Goal: Transaction & Acquisition: Purchase product/service

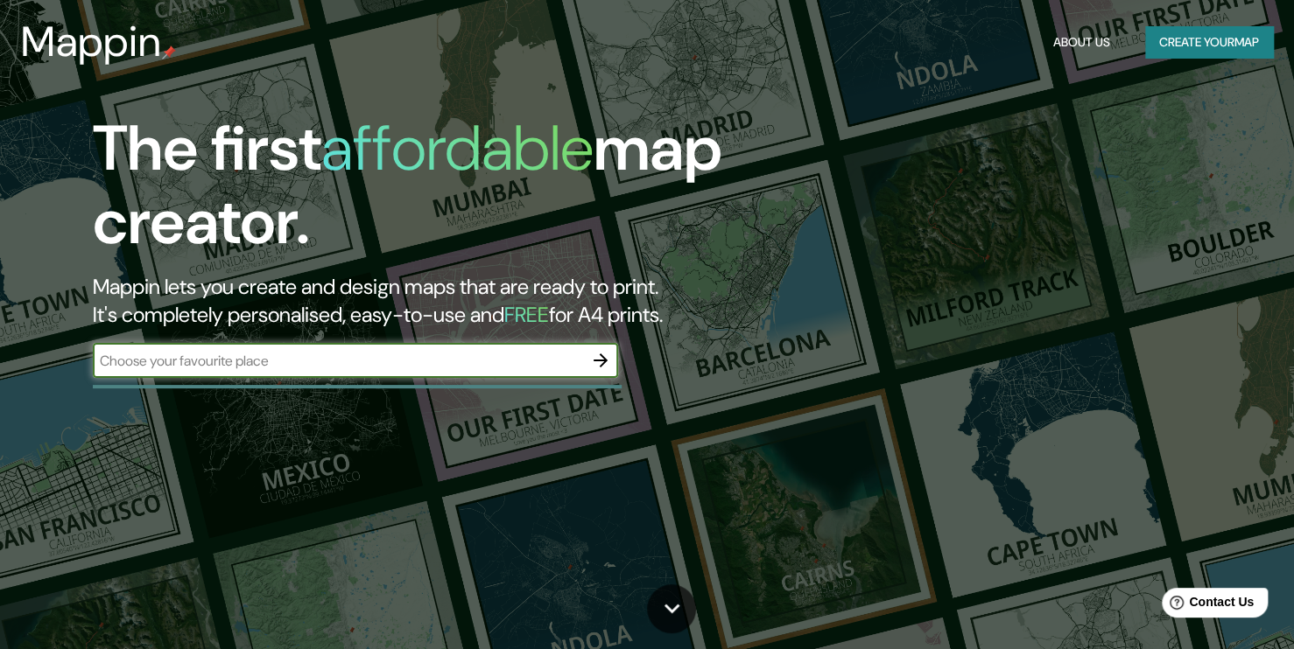
type input "u"
type input "tumaco"
click at [608, 360] on icon "button" at bounding box center [600, 360] width 21 height 21
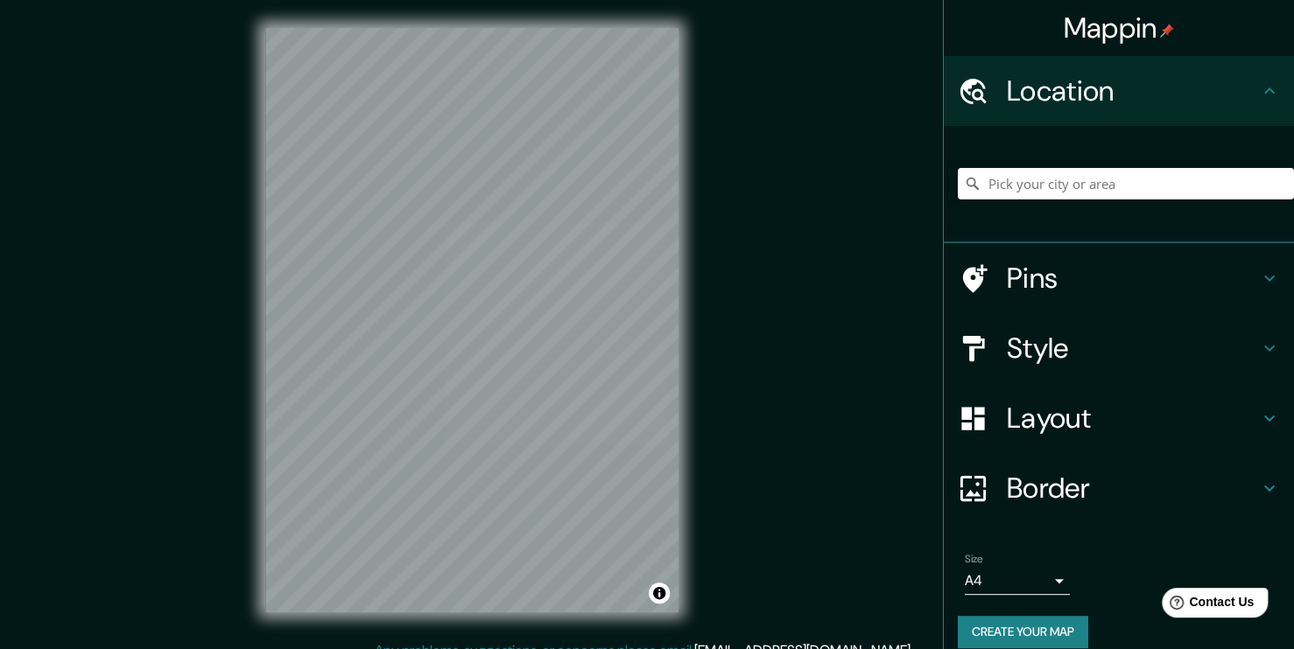
click at [1023, 158] on div at bounding box center [1126, 184] width 336 height 88
click at [1014, 173] on input "Pick your city or area" at bounding box center [1126, 184] width 336 height 32
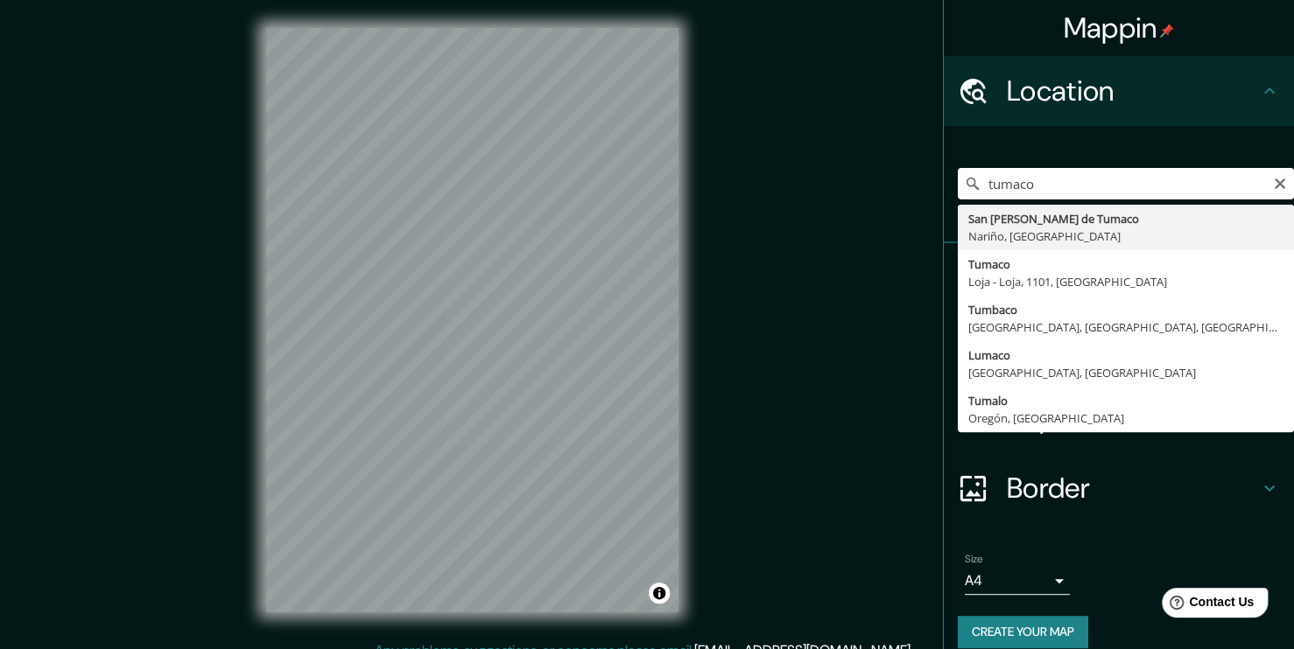
type input "San [PERSON_NAME] de Tumaco, [GEOGRAPHIC_DATA], [GEOGRAPHIC_DATA]"
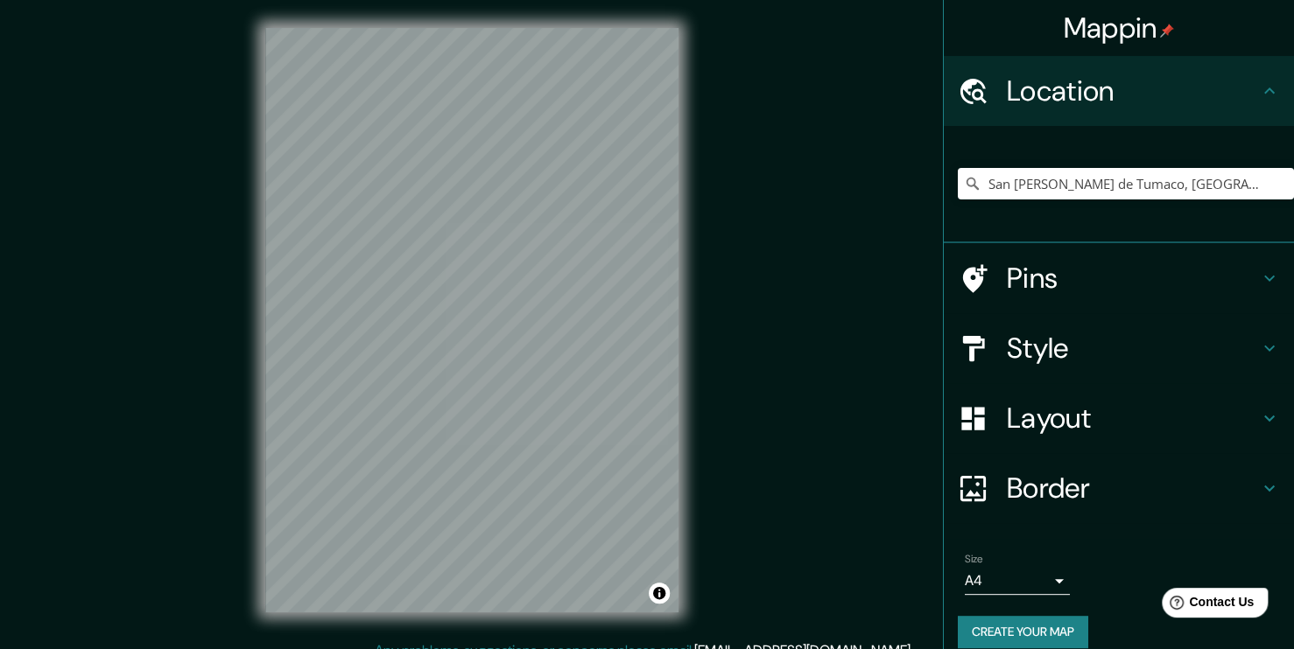
click at [1006, 575] on body "Mappin Location [GEOGRAPHIC_DATA][PERSON_NAME], [GEOGRAPHIC_DATA], [GEOGRAPHIC_…" at bounding box center [647, 324] width 1294 height 649
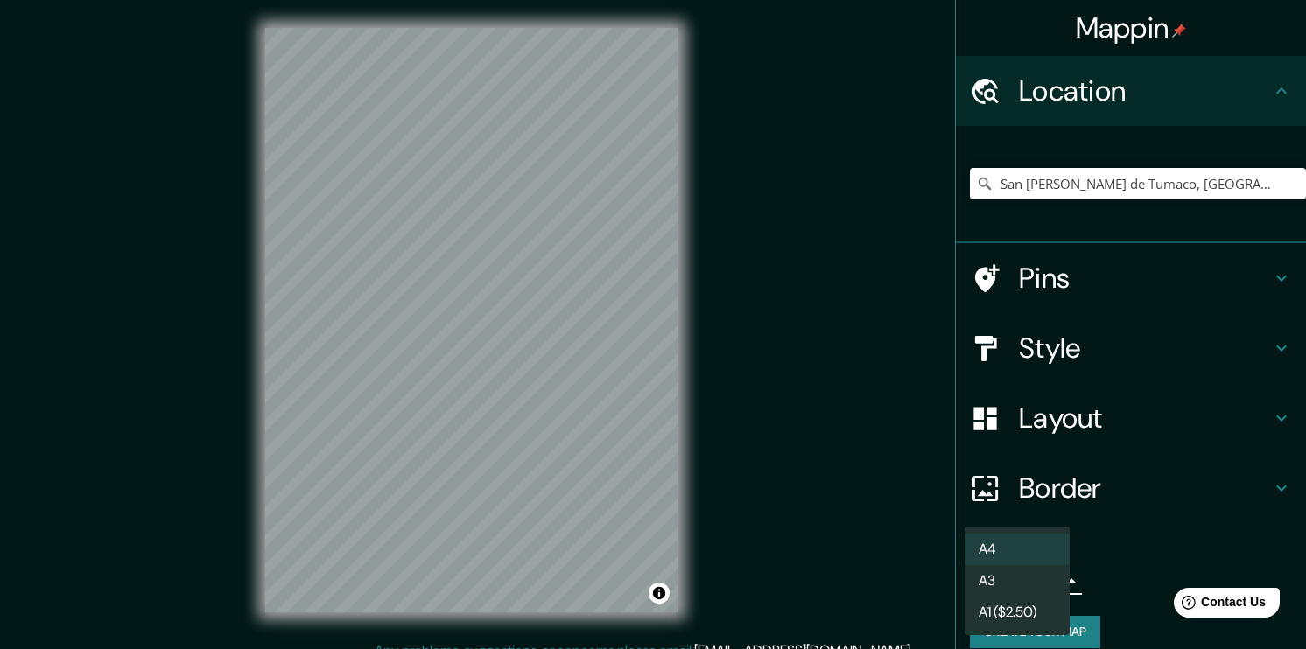
click at [1006, 575] on li "A3" at bounding box center [1017, 581] width 105 height 32
type input "a4"
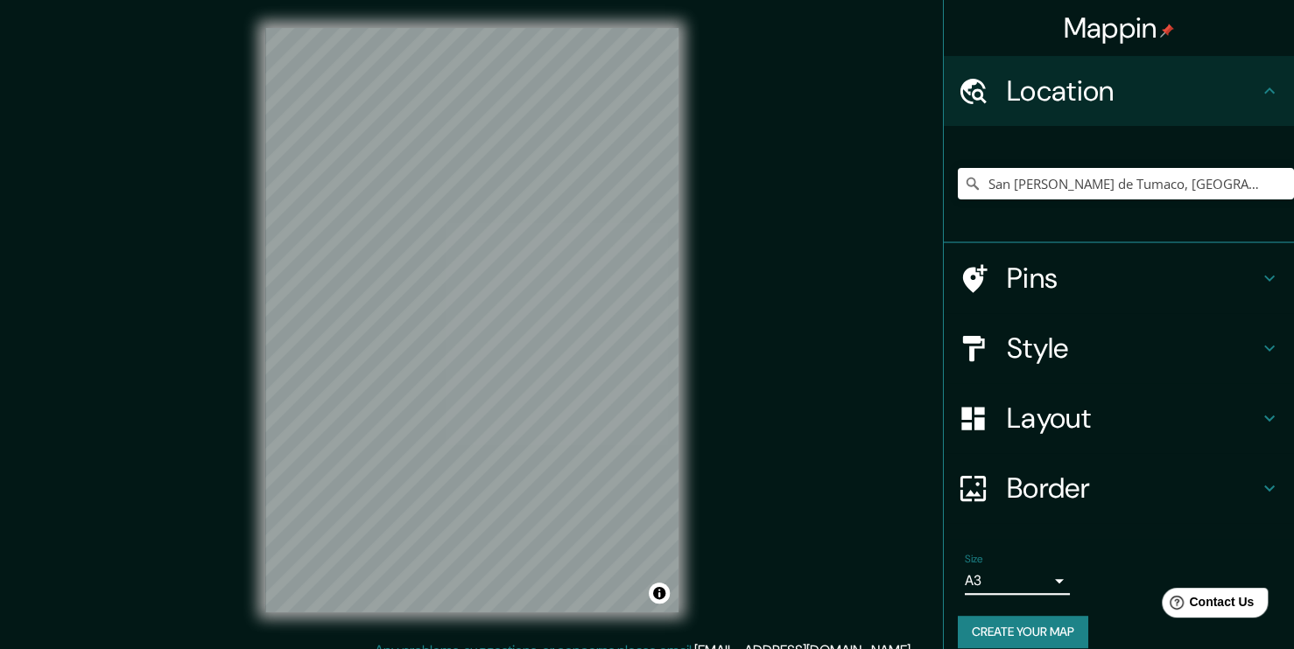
click at [1050, 404] on h4 "Layout" at bounding box center [1133, 418] width 252 height 35
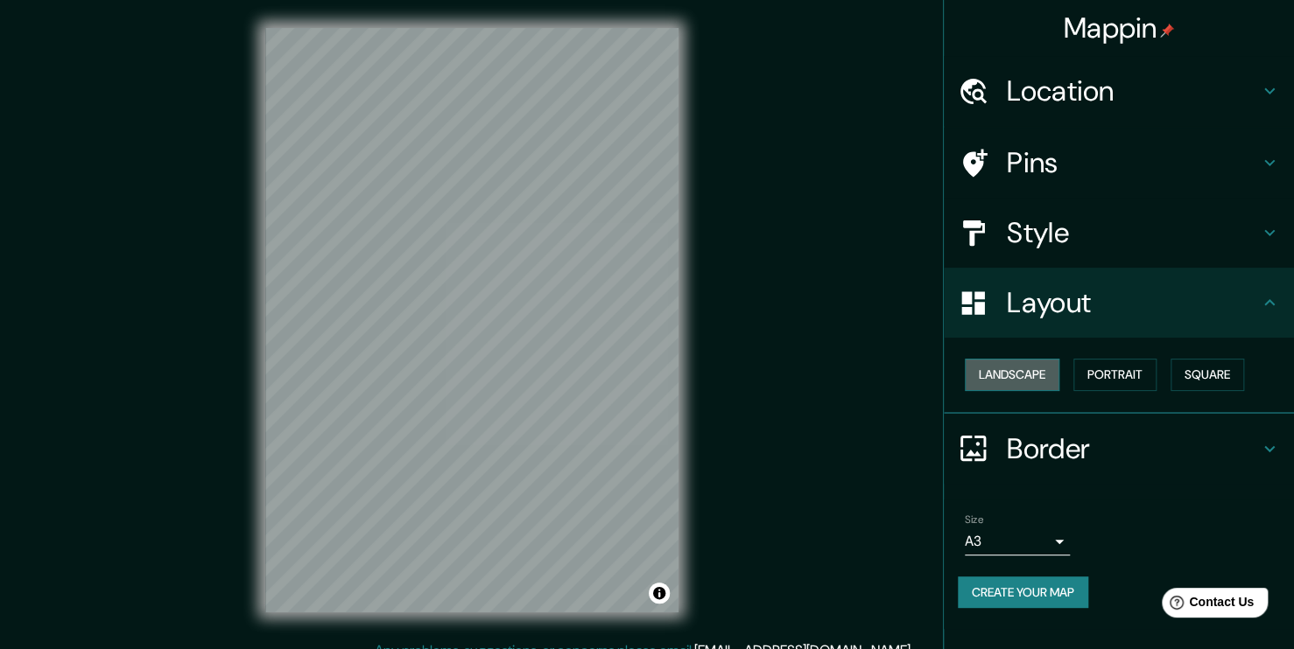
click at [1030, 380] on button "Landscape" at bounding box center [1012, 375] width 95 height 32
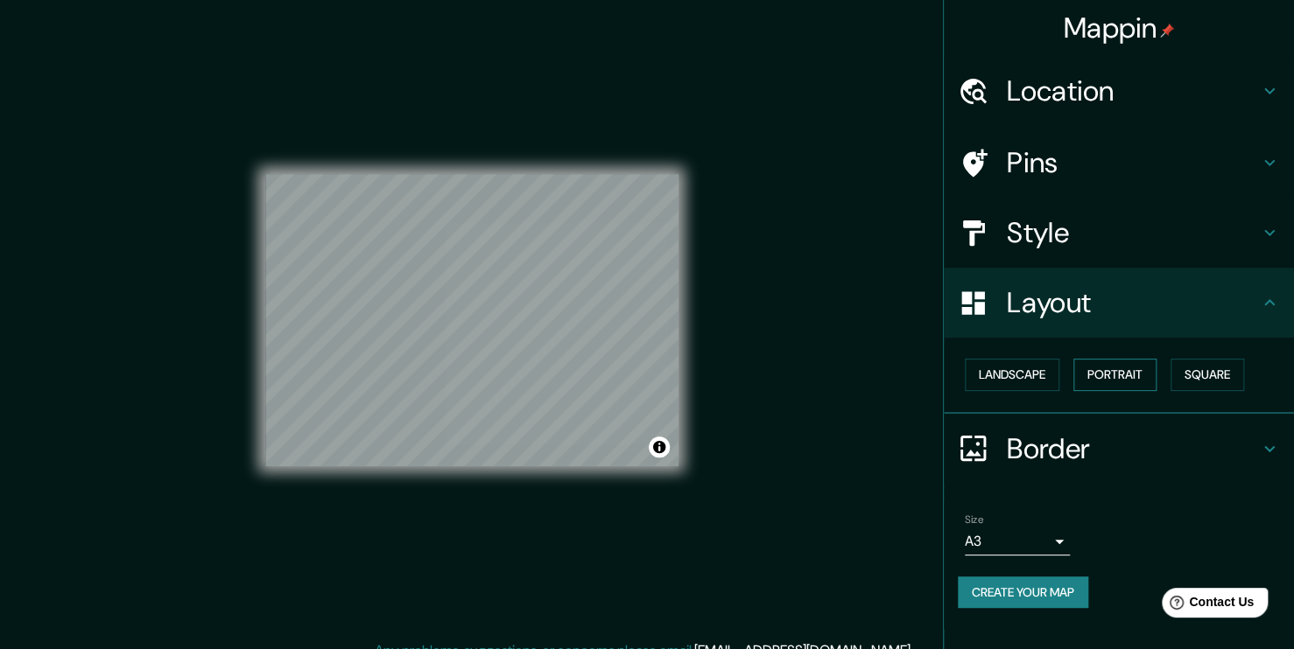
click at [1111, 370] on button "Portrait" at bounding box center [1114, 375] width 83 height 32
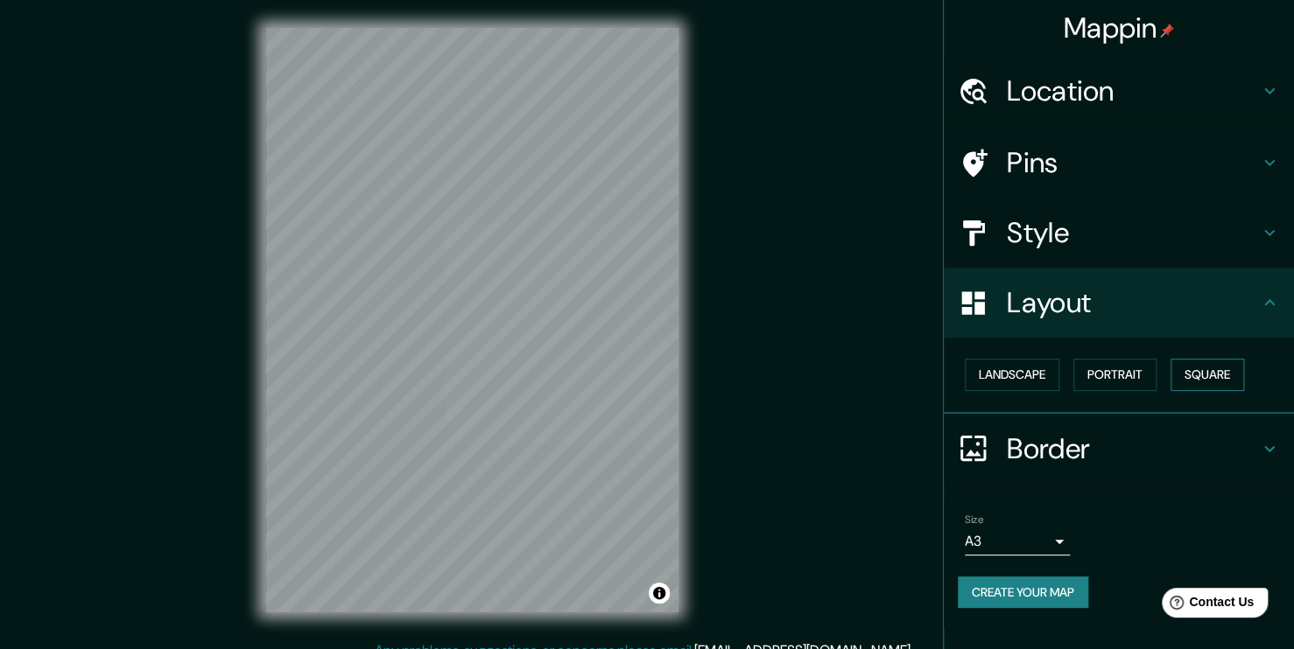
click at [1208, 369] on button "Square" at bounding box center [1207, 375] width 74 height 32
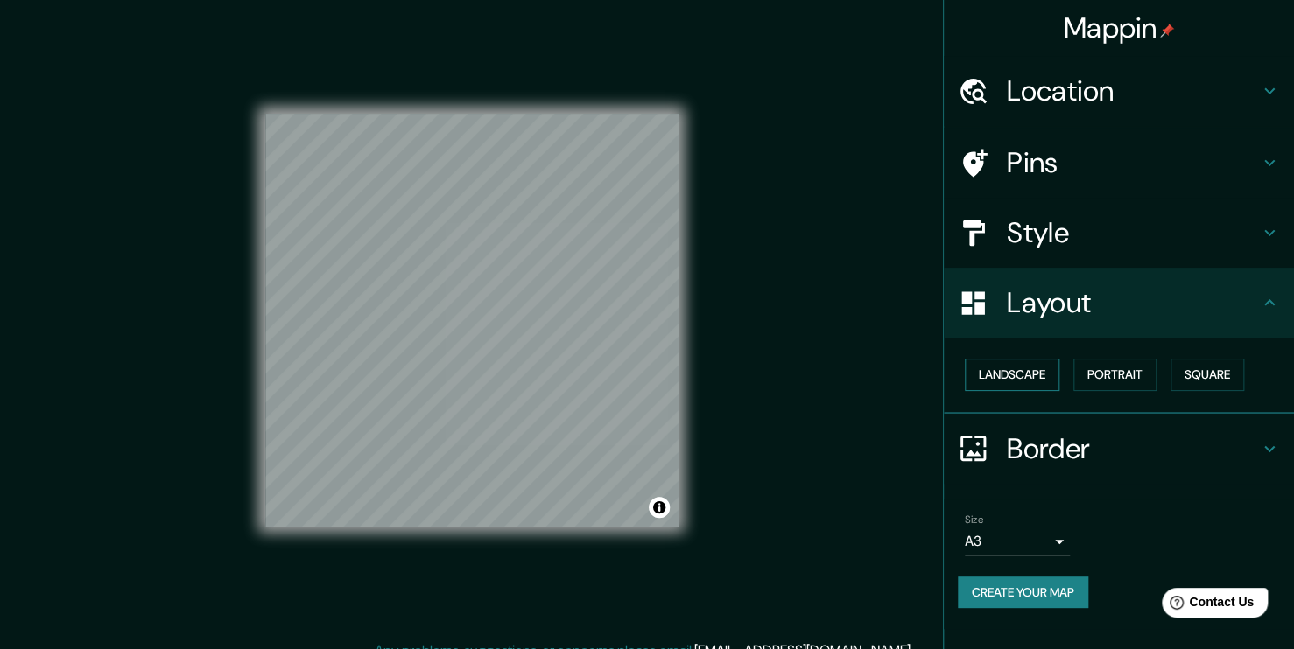
click at [1022, 376] on button "Landscape" at bounding box center [1012, 375] width 95 height 32
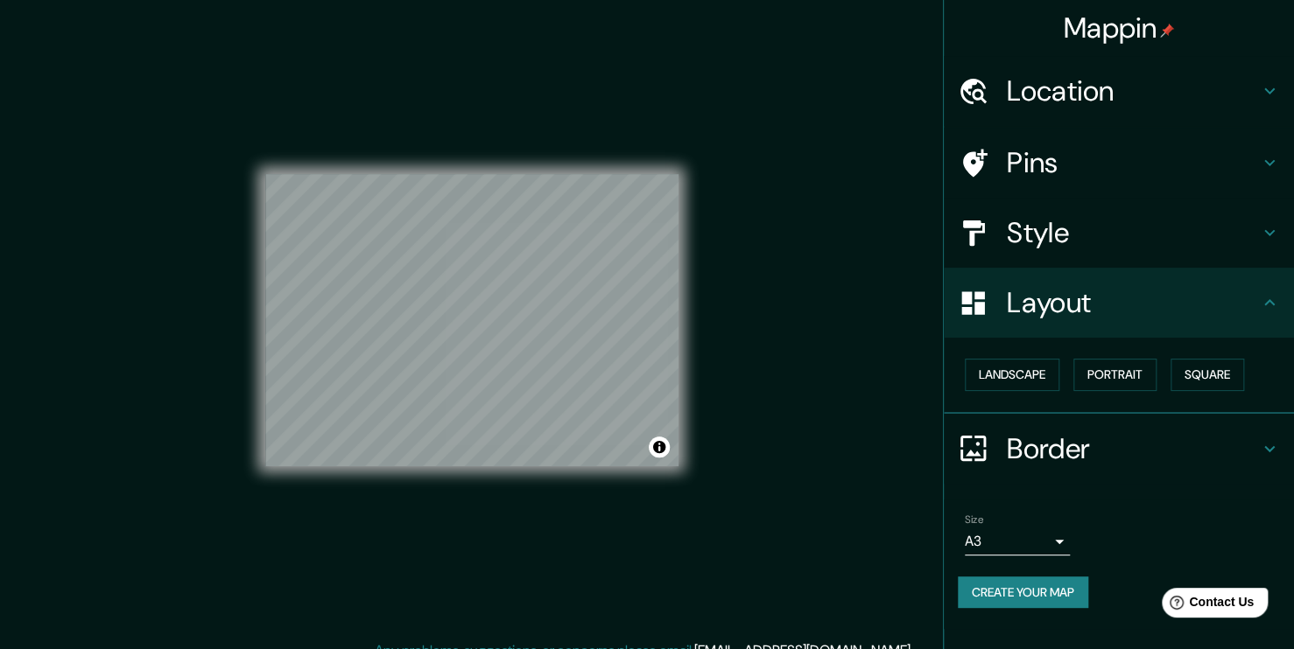
click at [1166, 368] on div "Landscape [GEOGRAPHIC_DATA]" at bounding box center [1126, 375] width 336 height 46
click at [1181, 368] on button "Square" at bounding box center [1207, 375] width 74 height 32
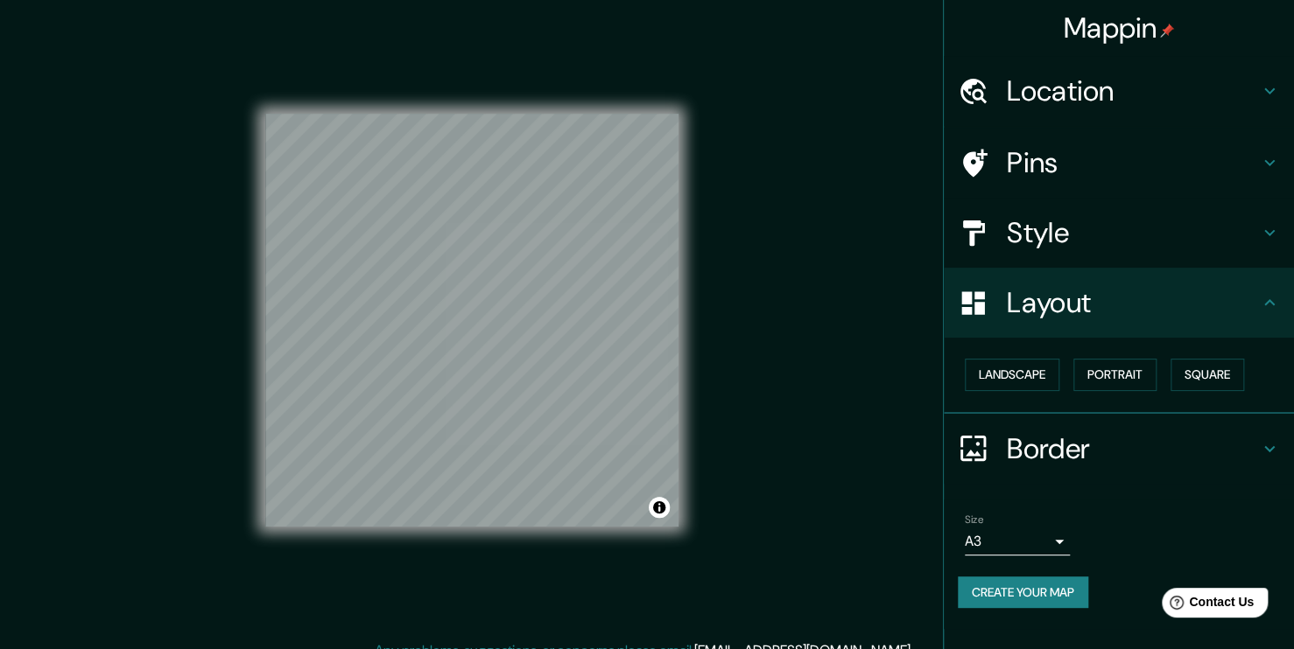
click at [1054, 256] on div "Style" at bounding box center [1119, 233] width 350 height 70
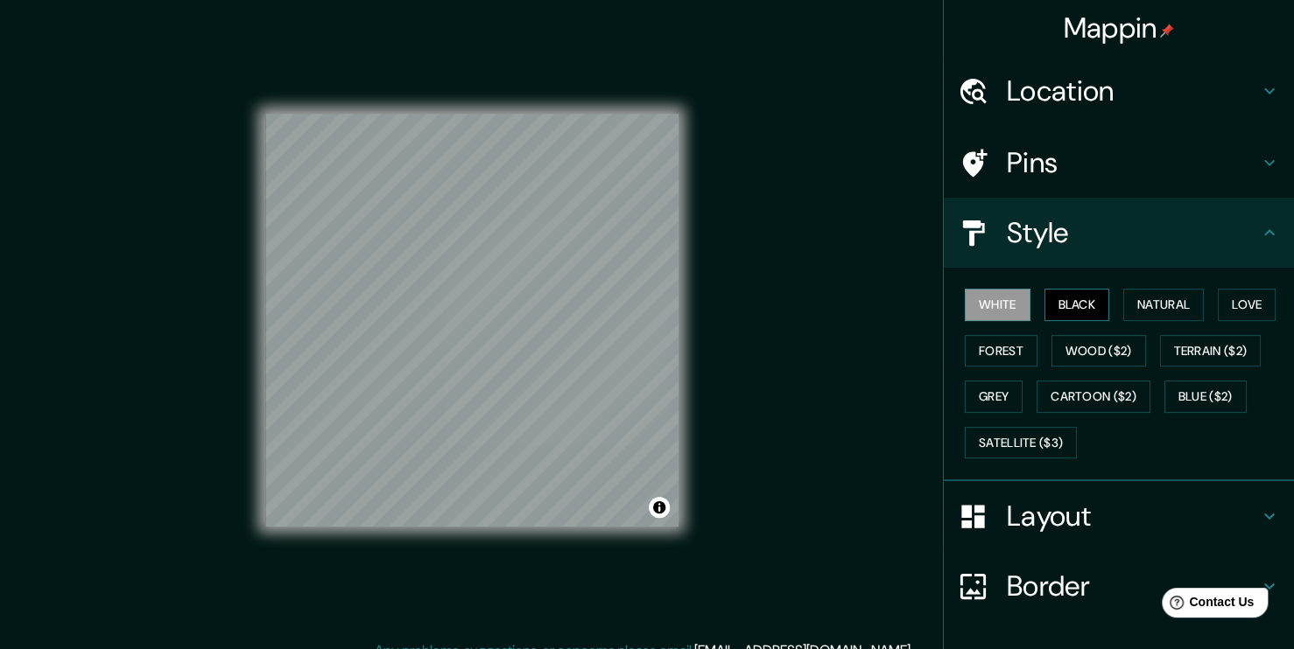
click at [1054, 304] on button "Black" at bounding box center [1077, 305] width 66 height 32
click at [1148, 313] on button "Natural" at bounding box center [1163, 305] width 81 height 32
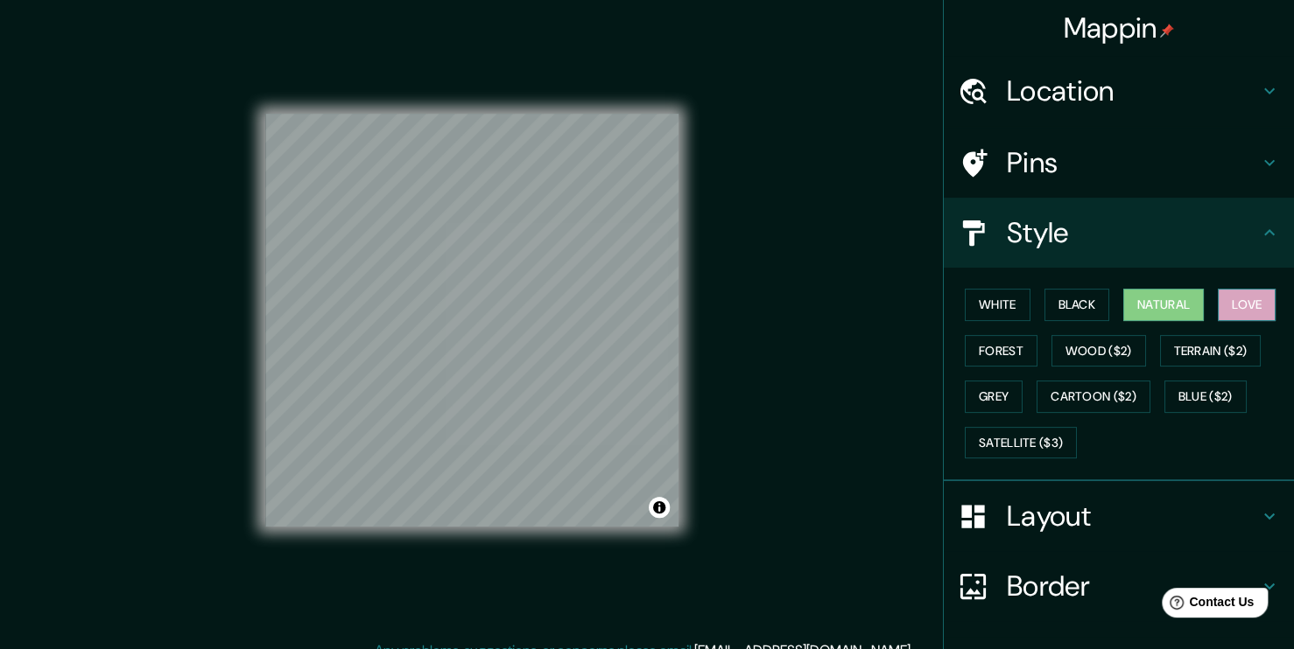
click at [1250, 303] on button "Love" at bounding box center [1247, 305] width 58 height 32
click at [987, 313] on button "White" at bounding box center [998, 305] width 66 height 32
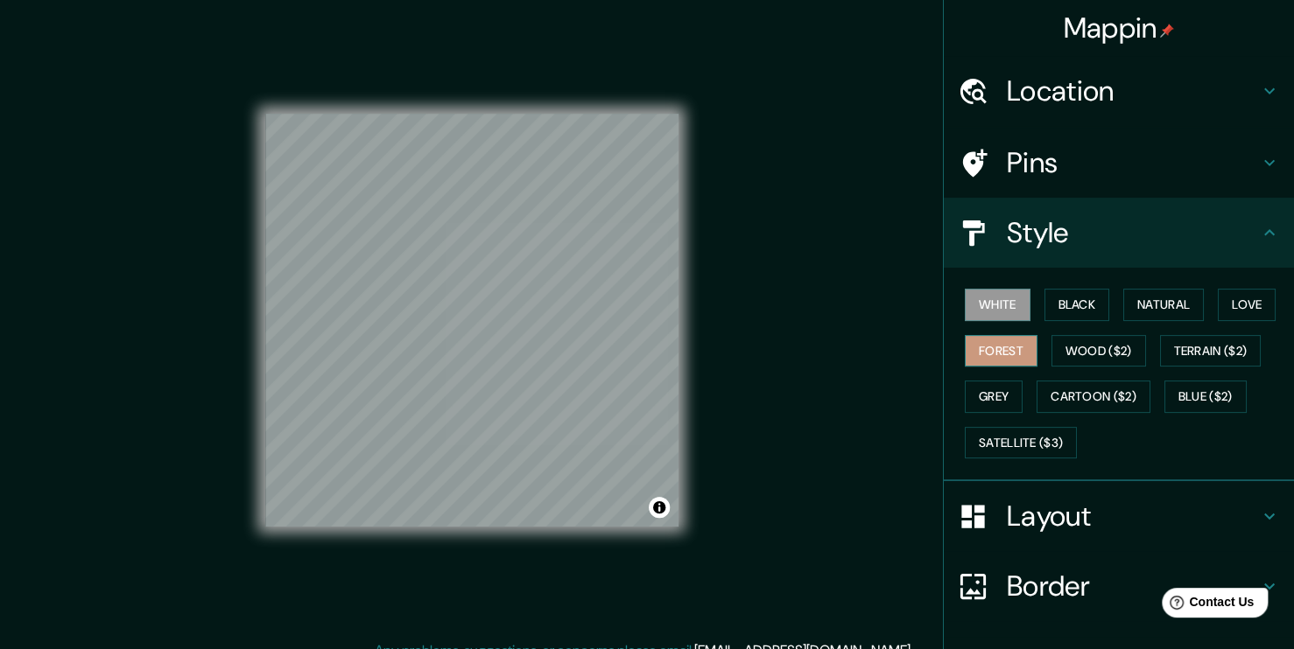
click at [986, 347] on button "Forest" at bounding box center [1001, 351] width 73 height 32
click at [1070, 348] on button "Wood ($2)" at bounding box center [1098, 351] width 95 height 32
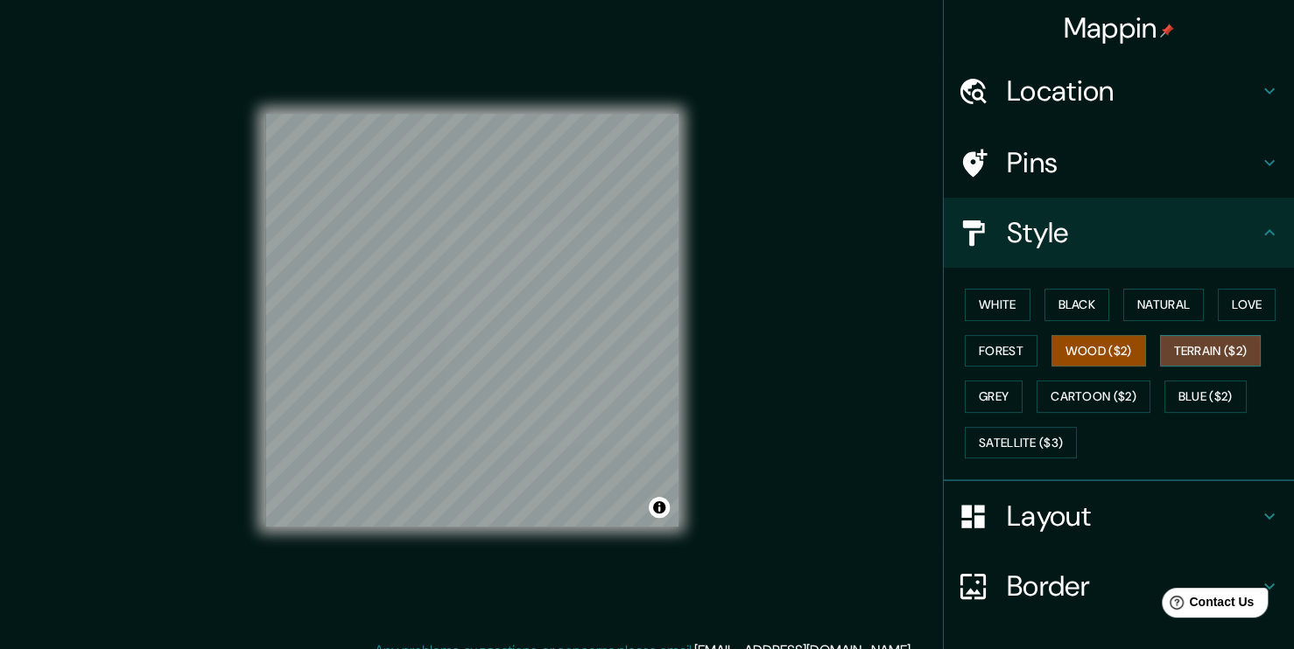
click at [1186, 346] on button "Terrain ($2)" at bounding box center [1211, 351] width 102 height 32
click at [987, 393] on button "Grey" at bounding box center [994, 397] width 58 height 32
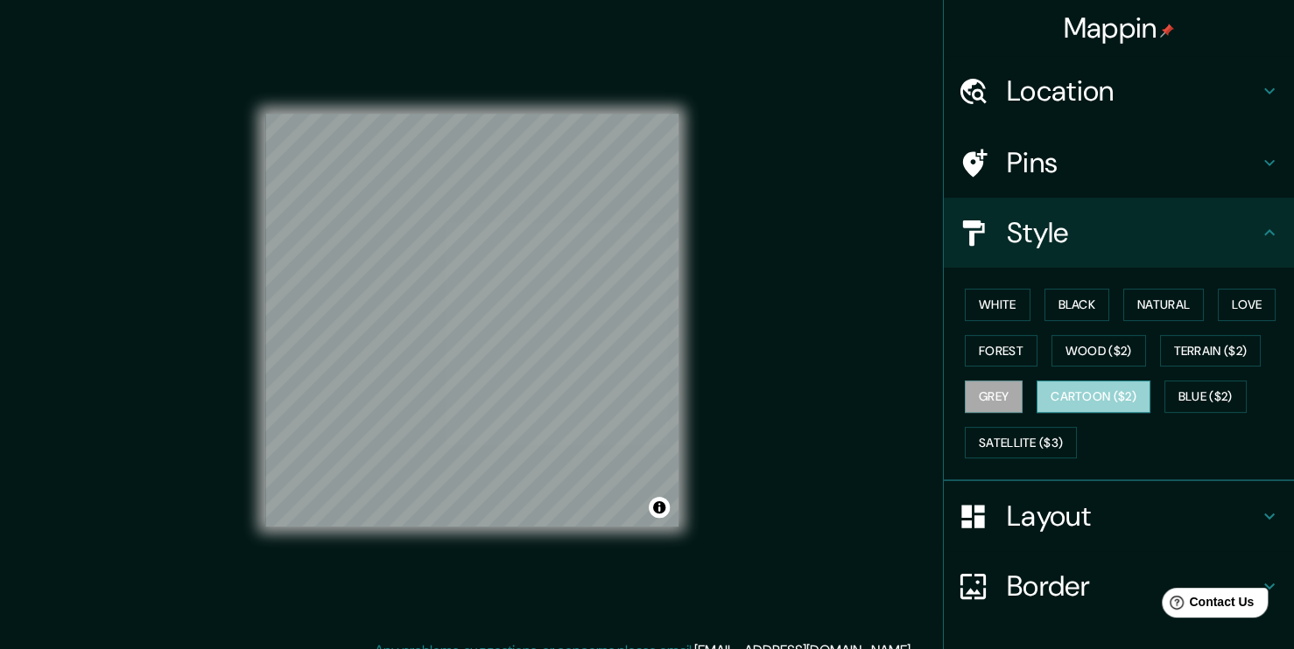
click at [1050, 393] on button "Cartoon ($2)" at bounding box center [1093, 397] width 114 height 32
click at [1165, 390] on button "Blue ($2)" at bounding box center [1205, 397] width 82 height 32
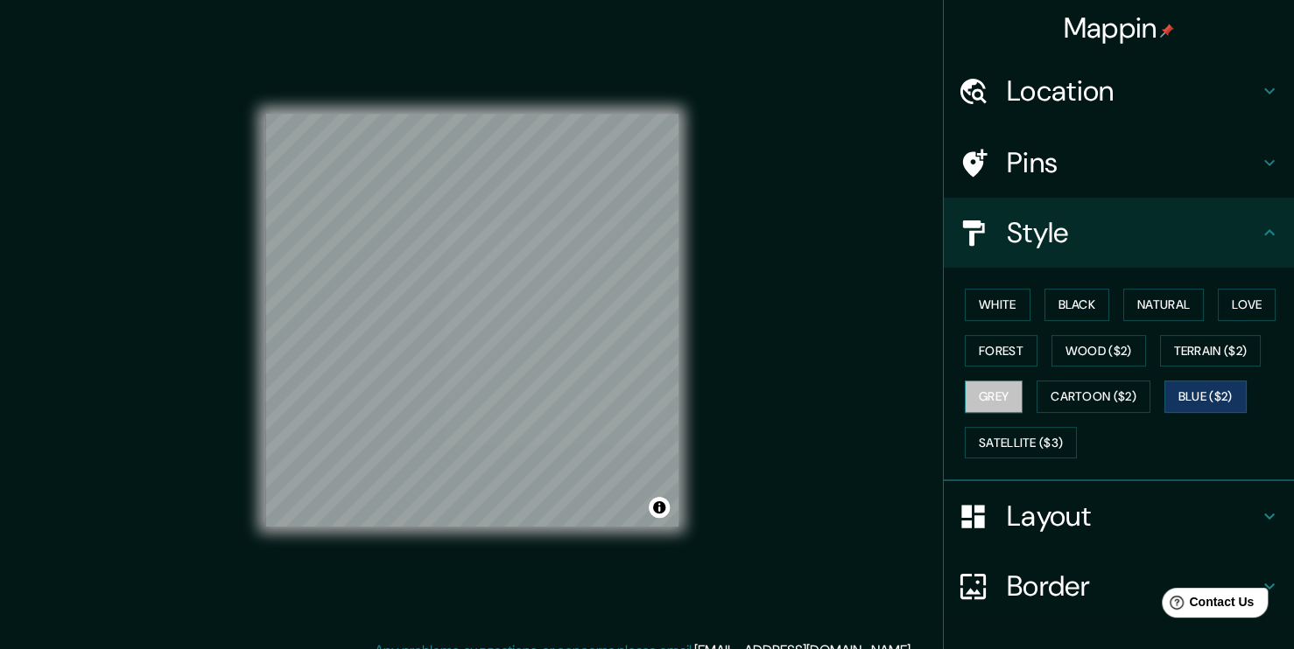
click at [998, 397] on button "Grey" at bounding box center [994, 397] width 58 height 32
click at [993, 306] on button "White" at bounding box center [998, 305] width 66 height 32
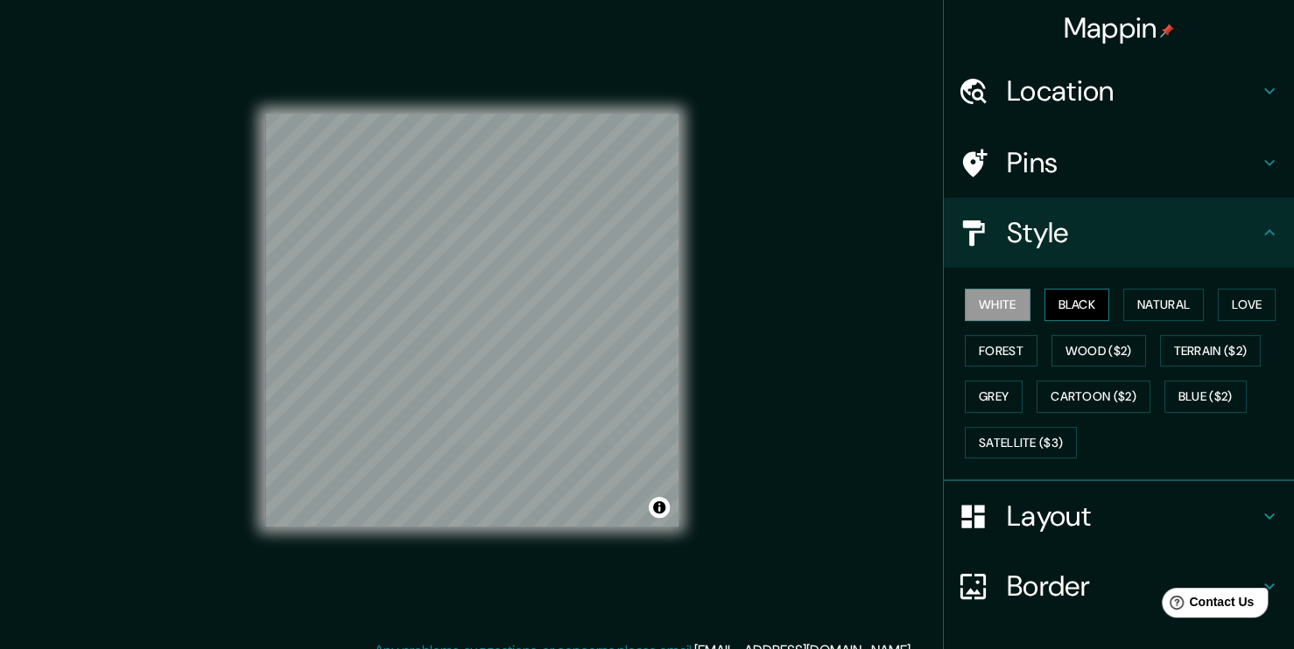
click at [1057, 312] on button "Black" at bounding box center [1077, 305] width 66 height 32
click at [993, 303] on button "White" at bounding box center [998, 305] width 66 height 32
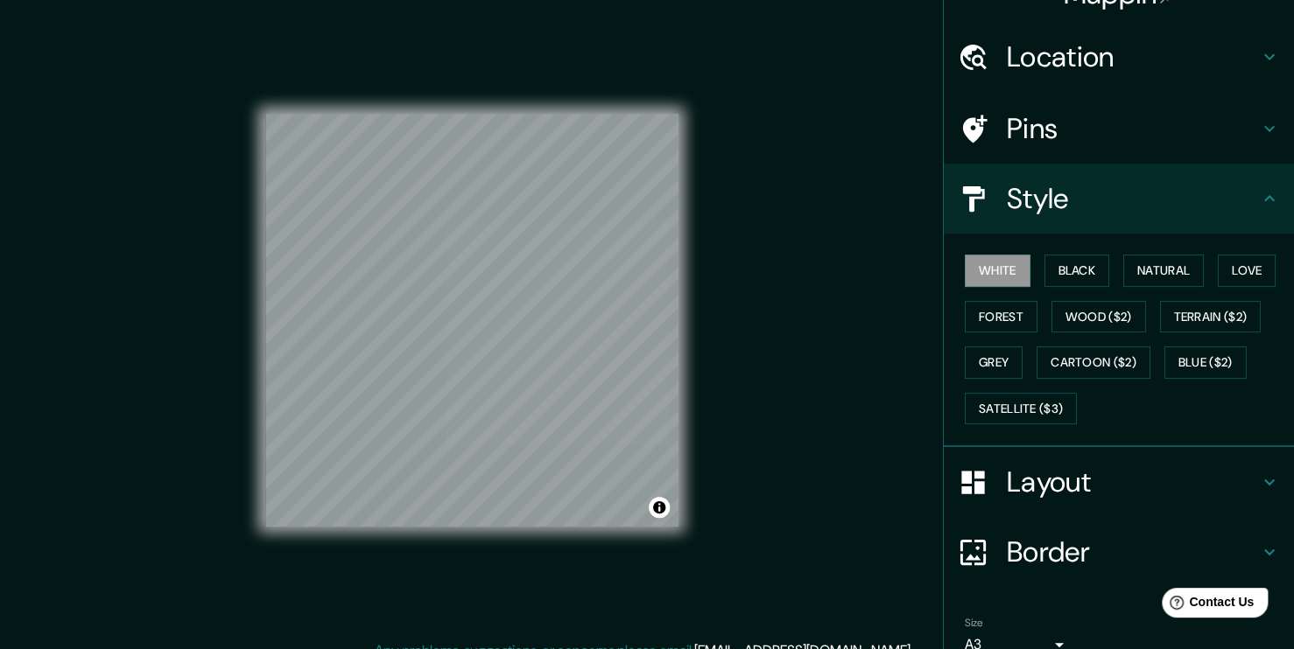
scroll to position [115, 0]
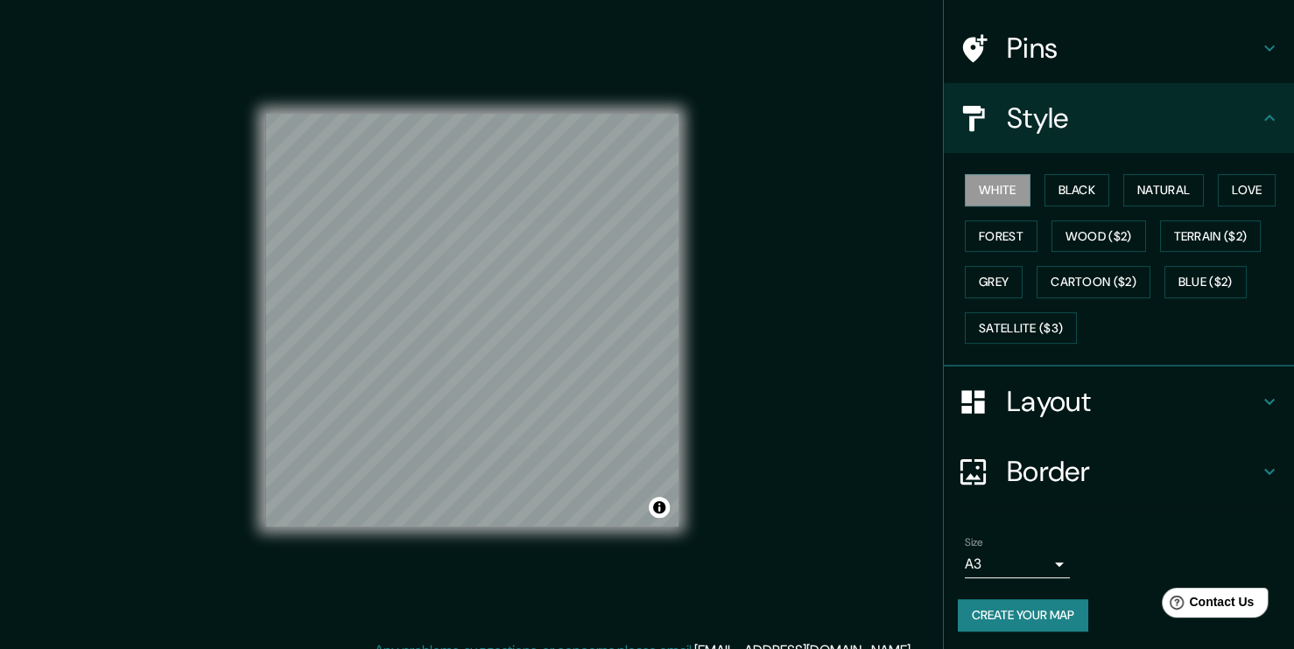
click at [1011, 607] on button "Create your map" at bounding box center [1023, 616] width 130 height 32
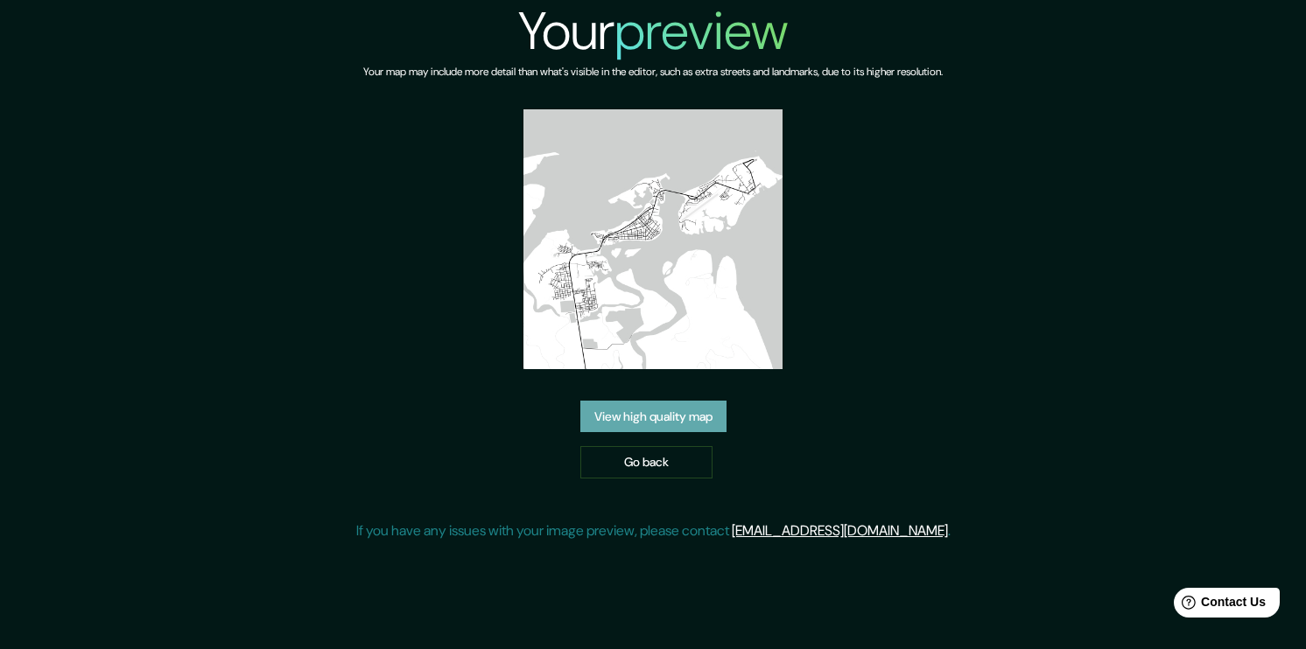
click at [662, 411] on link "View high quality map" at bounding box center [653, 417] width 146 height 32
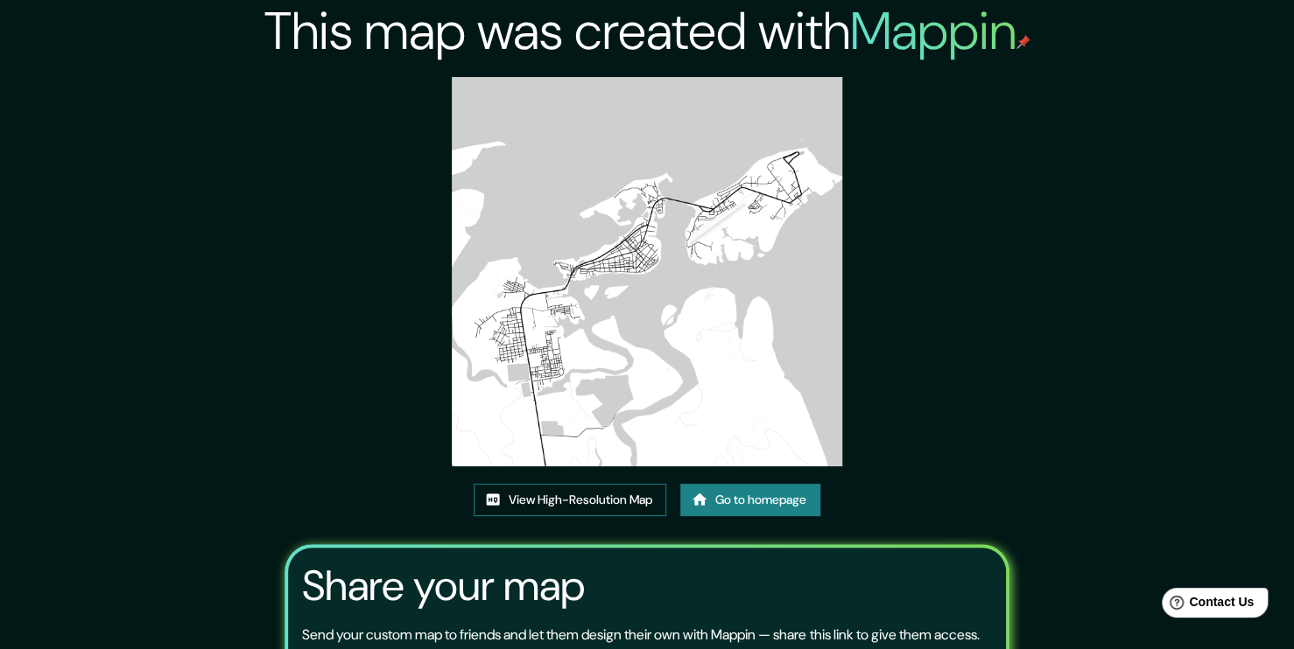
click at [612, 509] on link "View High-Resolution Map" at bounding box center [570, 500] width 193 height 32
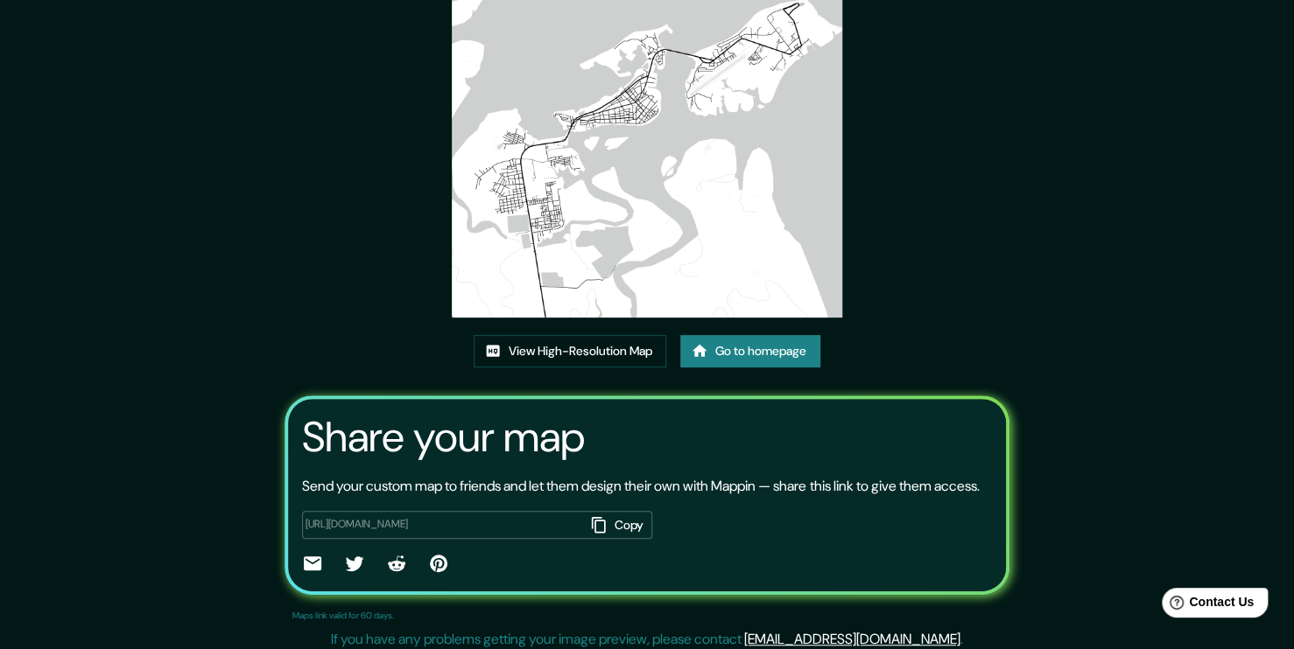
scroll to position [157, 0]
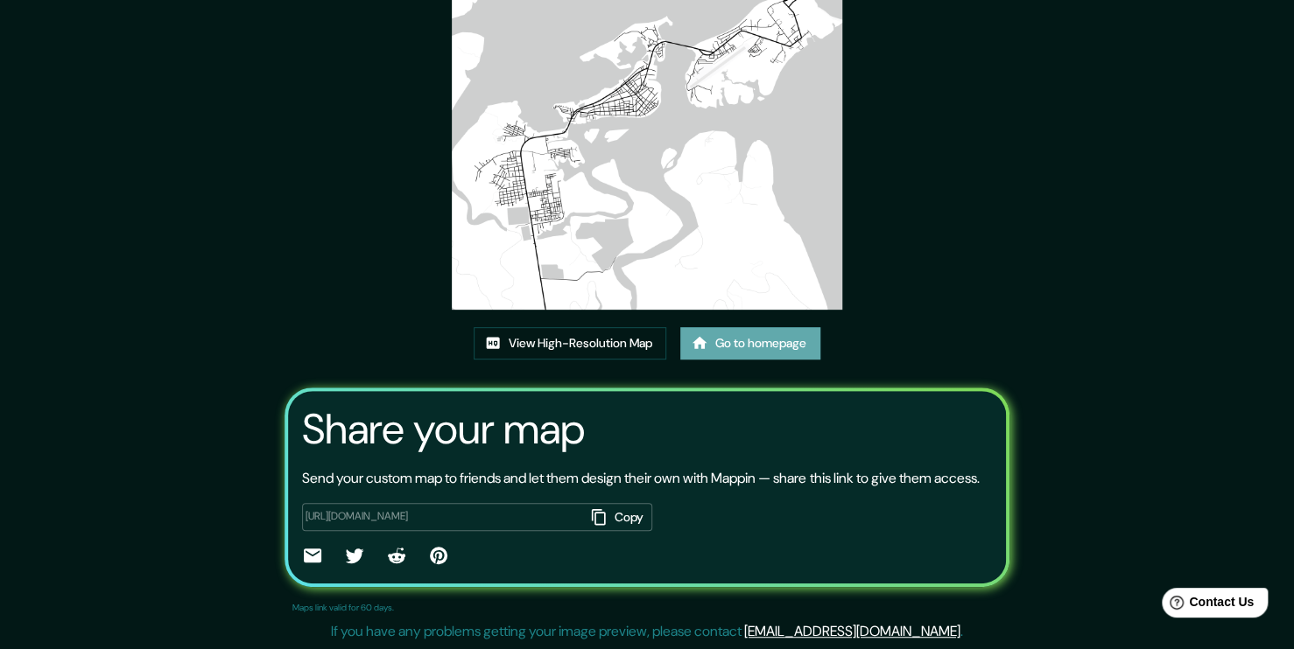
click at [786, 349] on link "Go to homepage" at bounding box center [750, 343] width 140 height 32
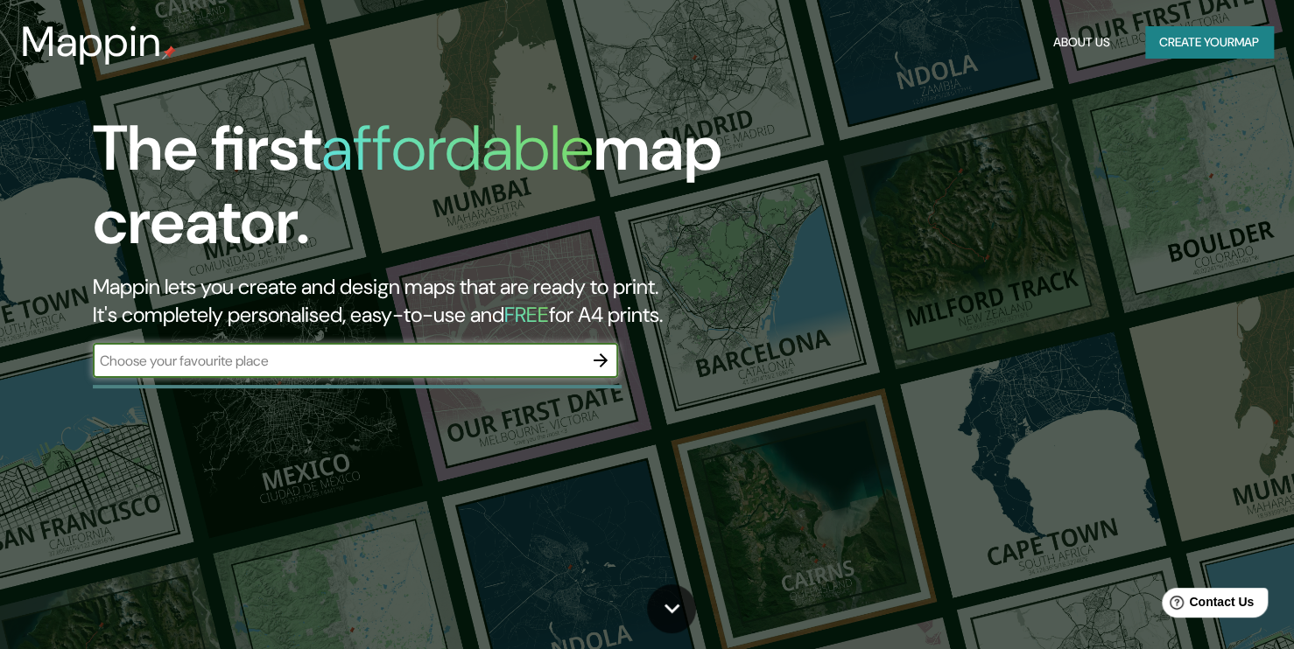
click at [376, 362] on input "text" at bounding box center [338, 361] width 490 height 20
type input "nariño tumaco"
click at [594, 359] on icon "button" at bounding box center [600, 360] width 21 height 21
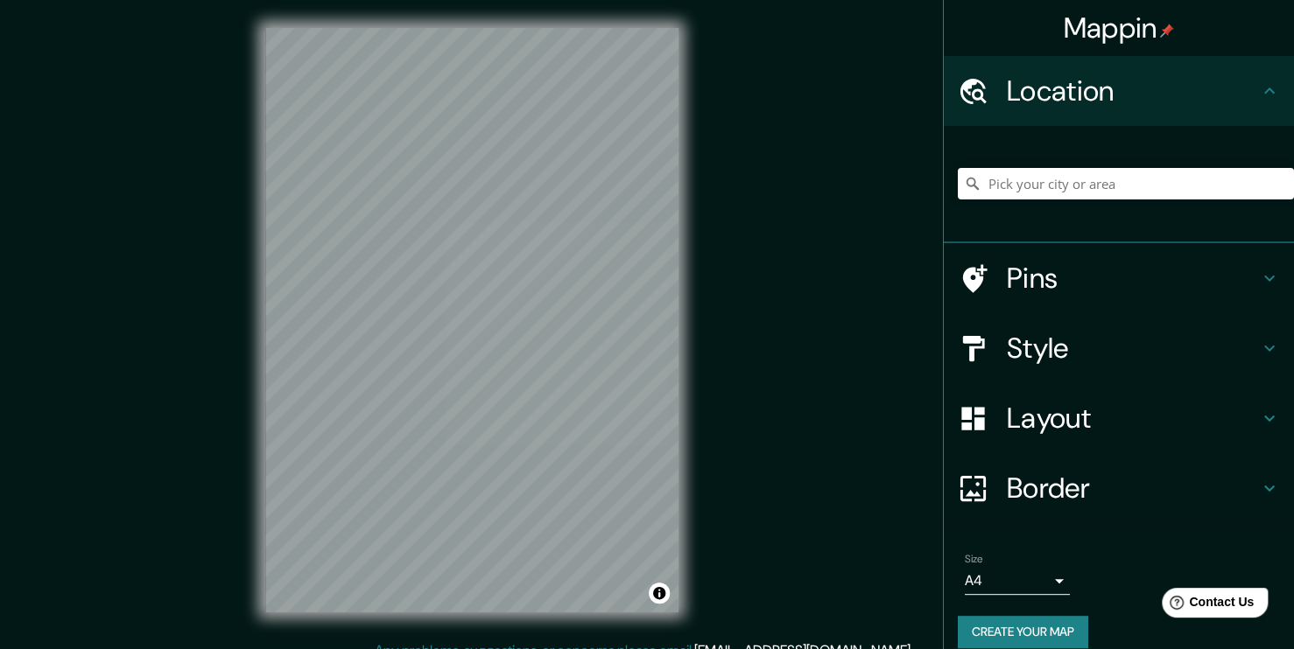
click at [1076, 166] on div at bounding box center [1126, 184] width 336 height 88
click at [1051, 182] on input "Pick your city or area" at bounding box center [1126, 184] width 336 height 32
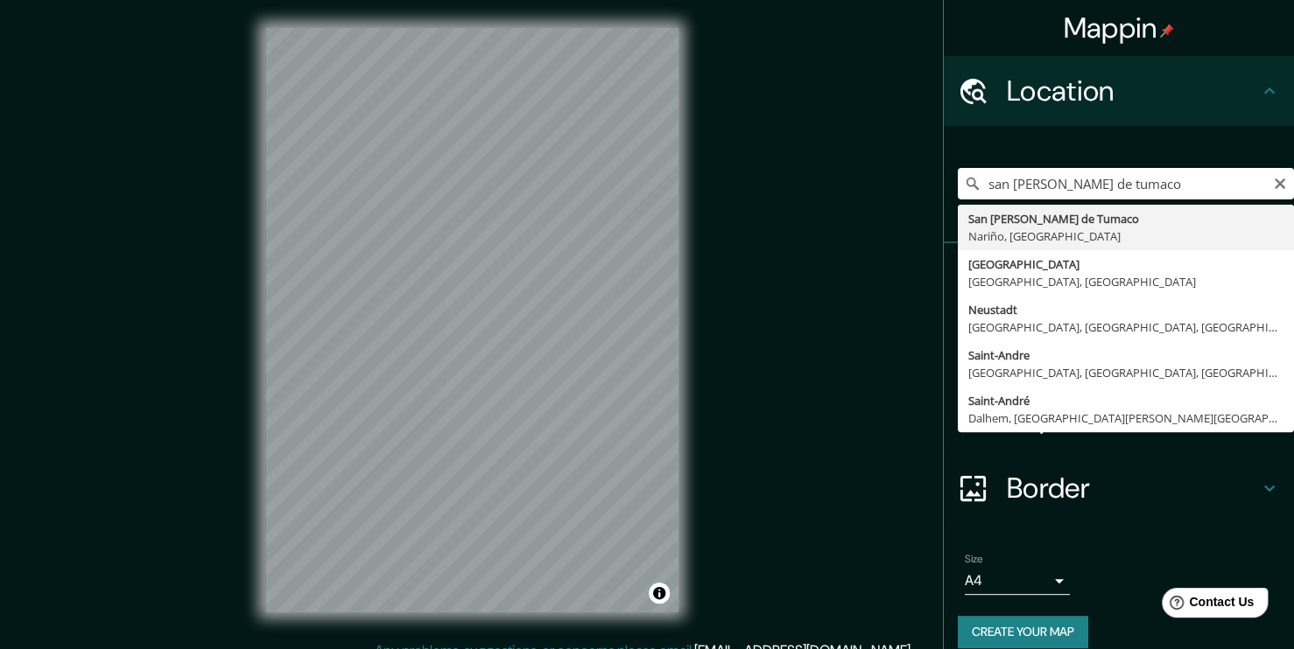
type input "San [PERSON_NAME] de Tumaco, [GEOGRAPHIC_DATA], [GEOGRAPHIC_DATA]"
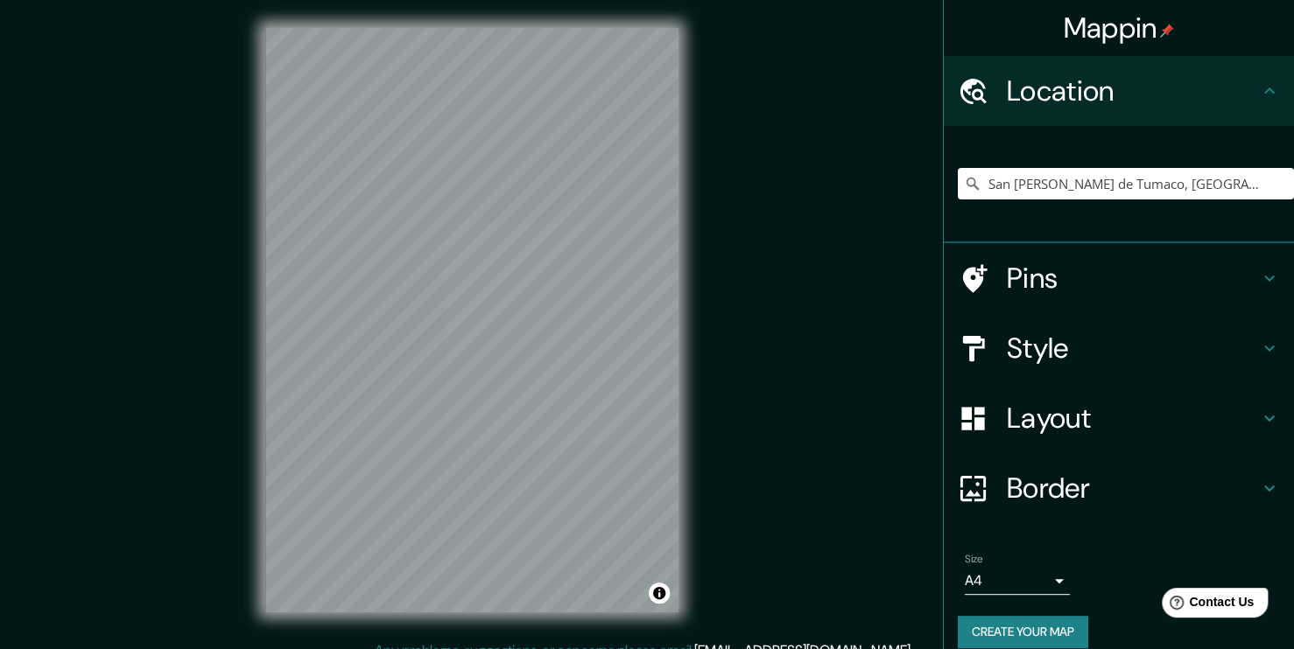
click at [1024, 348] on h4 "Style" at bounding box center [1133, 348] width 252 height 35
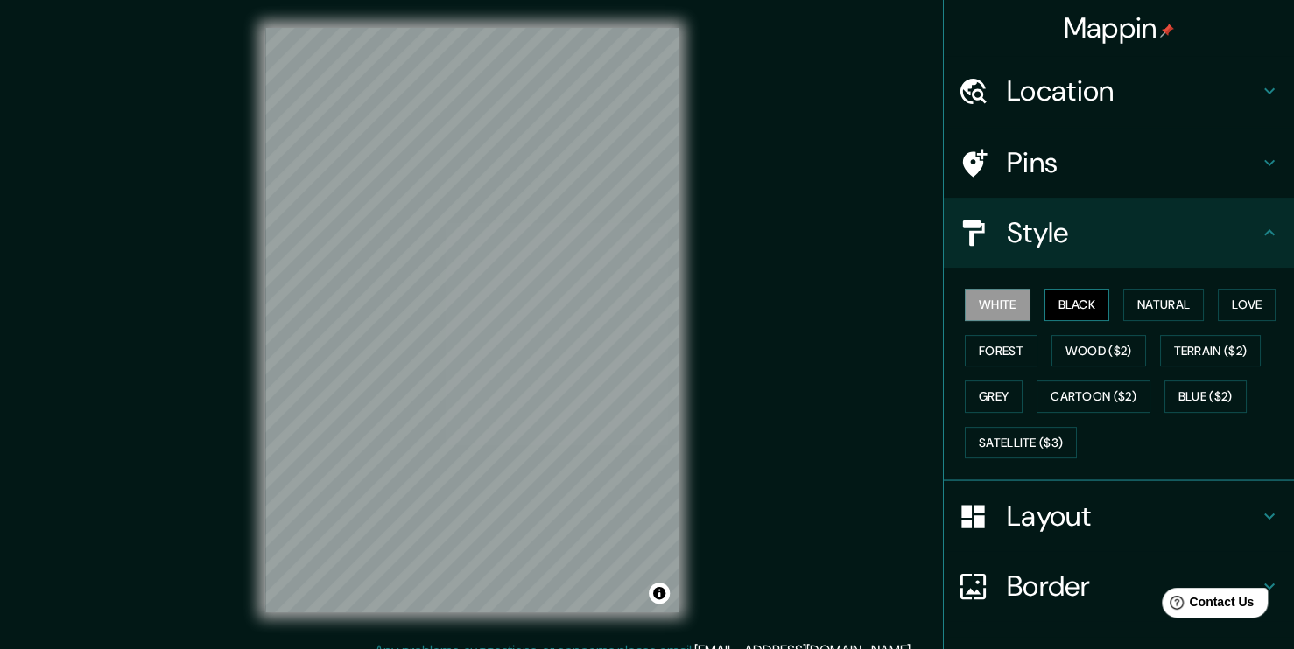
click at [1056, 300] on button "Black" at bounding box center [1077, 305] width 66 height 32
click at [1149, 311] on button "Natural" at bounding box center [1163, 305] width 81 height 32
click at [1008, 300] on button "White" at bounding box center [998, 305] width 66 height 32
click at [1051, 300] on button "Black" at bounding box center [1077, 305] width 66 height 32
click at [1000, 394] on button "Grey" at bounding box center [994, 397] width 58 height 32
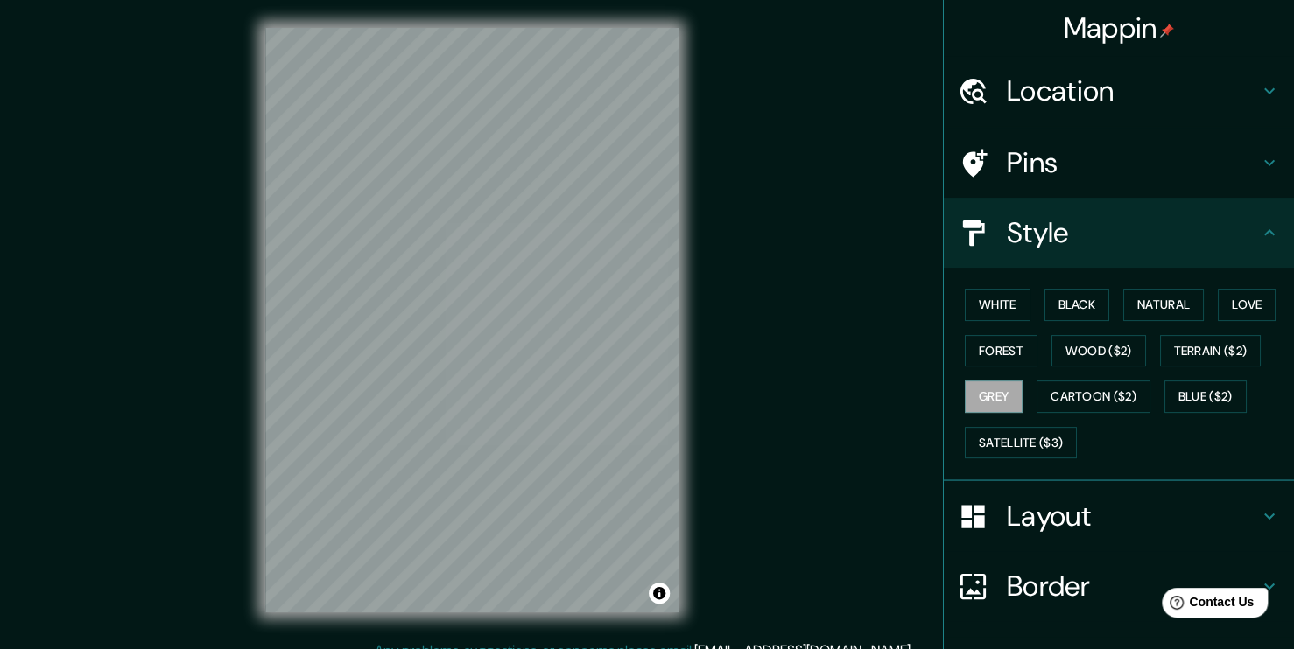
click at [748, 258] on div "Mappin Location San Andrés de Tumaco, Nariño, Colombia Pins Style White Black N…" at bounding box center [647, 334] width 1294 height 669
click at [1050, 300] on button "Black" at bounding box center [1077, 305] width 66 height 32
click at [995, 299] on button "White" at bounding box center [998, 305] width 66 height 32
click at [490, 232] on div at bounding box center [491, 226] width 14 height 14
click at [452, 215] on div at bounding box center [448, 210] width 14 height 14
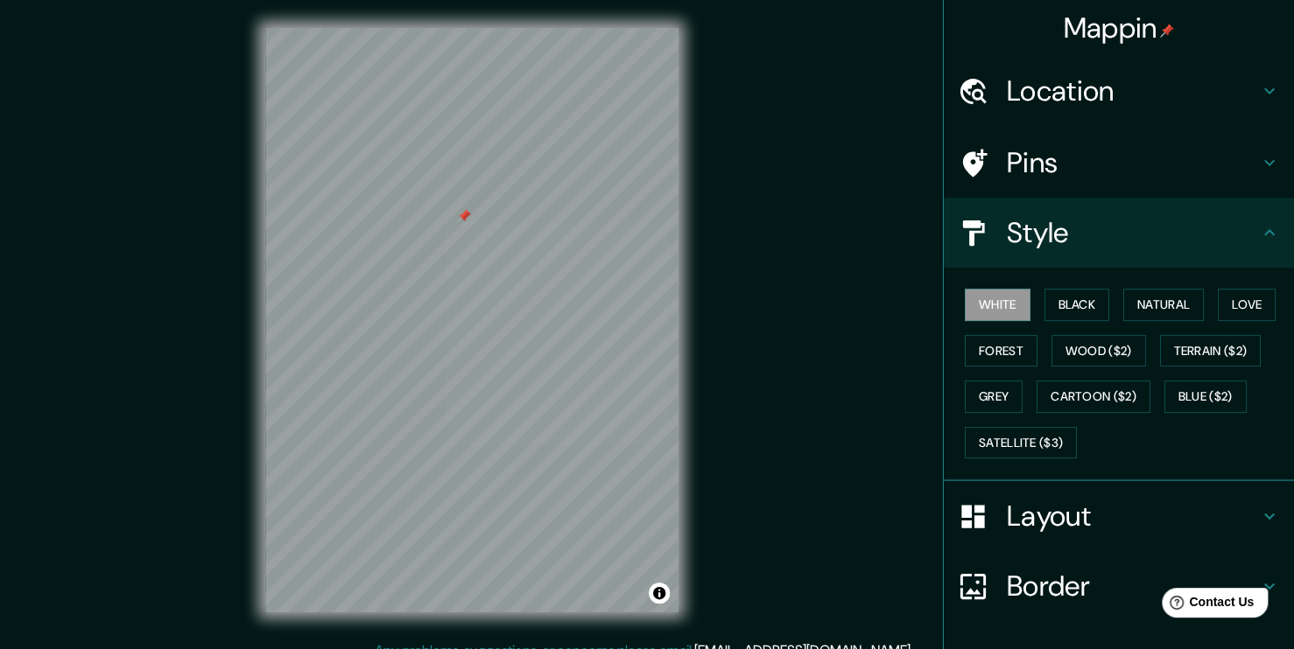
click at [468, 219] on div at bounding box center [464, 216] width 14 height 14
click at [683, 446] on div "© Mapbox © OpenStreetMap Improve this map" at bounding box center [471, 320] width 469 height 641
click at [1073, 306] on button "Black" at bounding box center [1077, 305] width 66 height 32
click at [1127, 295] on button "Natural" at bounding box center [1163, 305] width 81 height 32
click at [1224, 296] on button "Love" at bounding box center [1247, 305] width 58 height 32
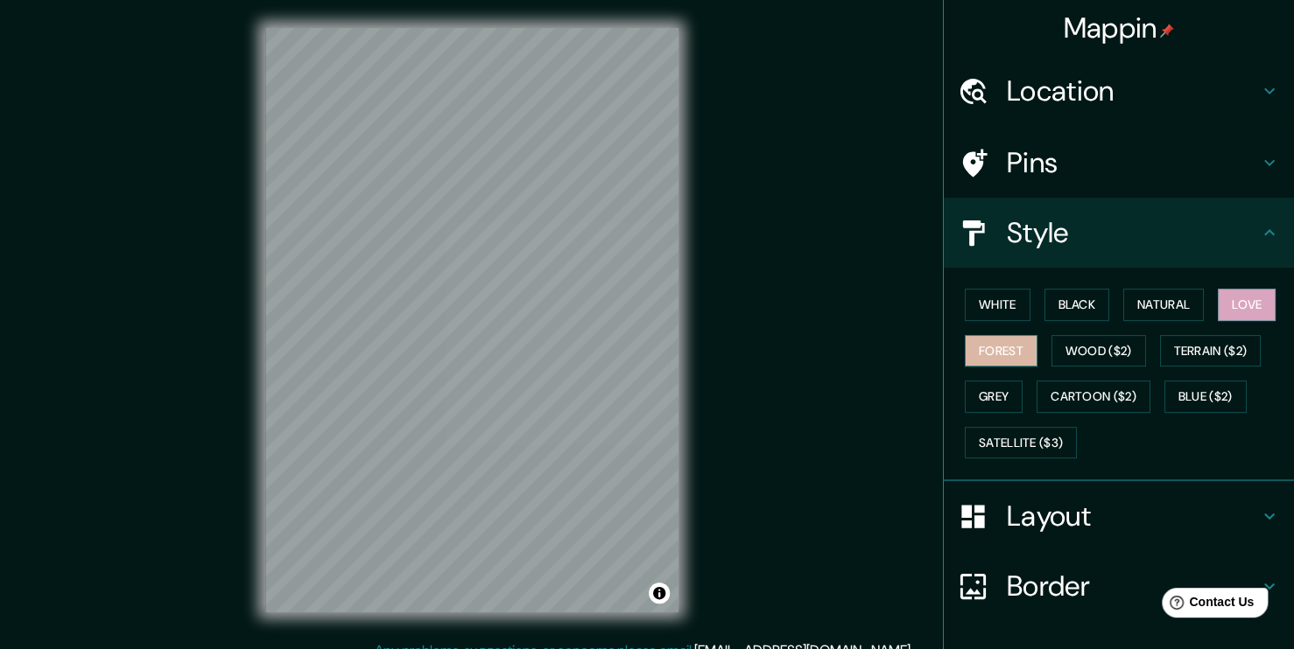
click at [990, 351] on button "Forest" at bounding box center [1001, 351] width 73 height 32
click at [1089, 351] on button "Wood ($2)" at bounding box center [1098, 351] width 95 height 32
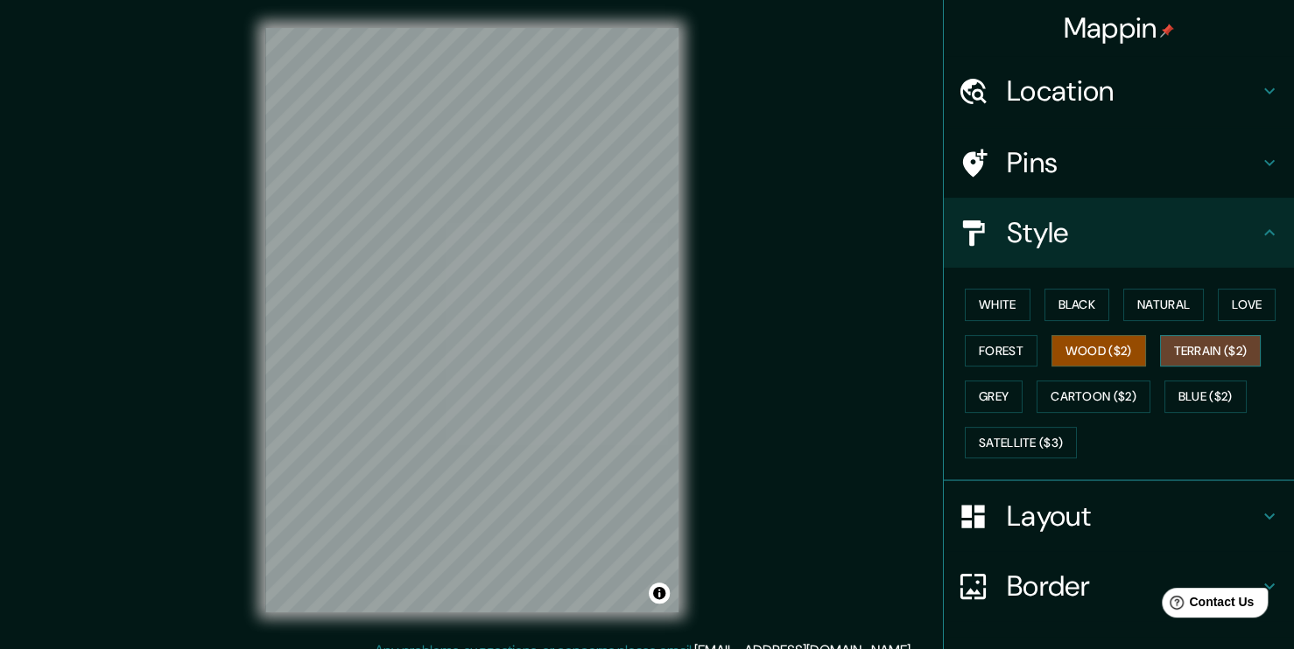
click at [1216, 340] on button "Terrain ($2)" at bounding box center [1211, 351] width 102 height 32
click at [980, 394] on button "Grey" at bounding box center [994, 397] width 58 height 32
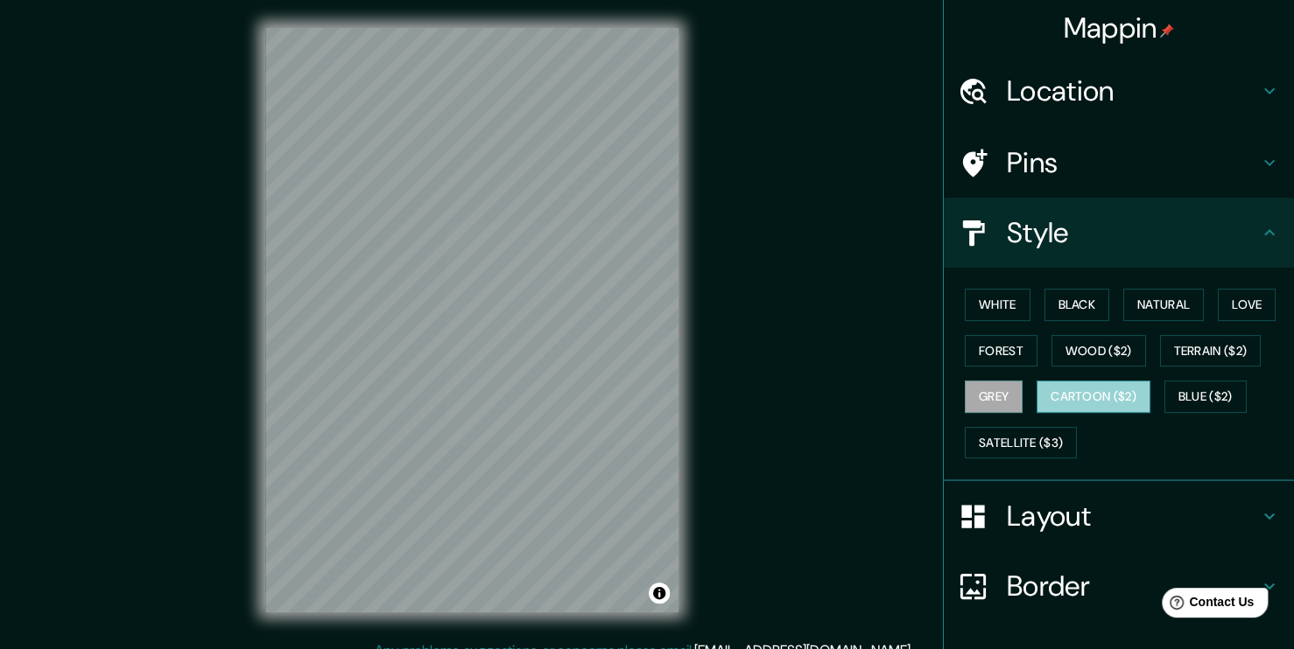
click at [1065, 395] on button "Cartoon ($2)" at bounding box center [1093, 397] width 114 height 32
click at [1144, 397] on div "White Black Natural Love Forest Wood ($2) Terrain ($2) Grey Cartoon ($2) Blue (…" at bounding box center [1126, 374] width 336 height 184
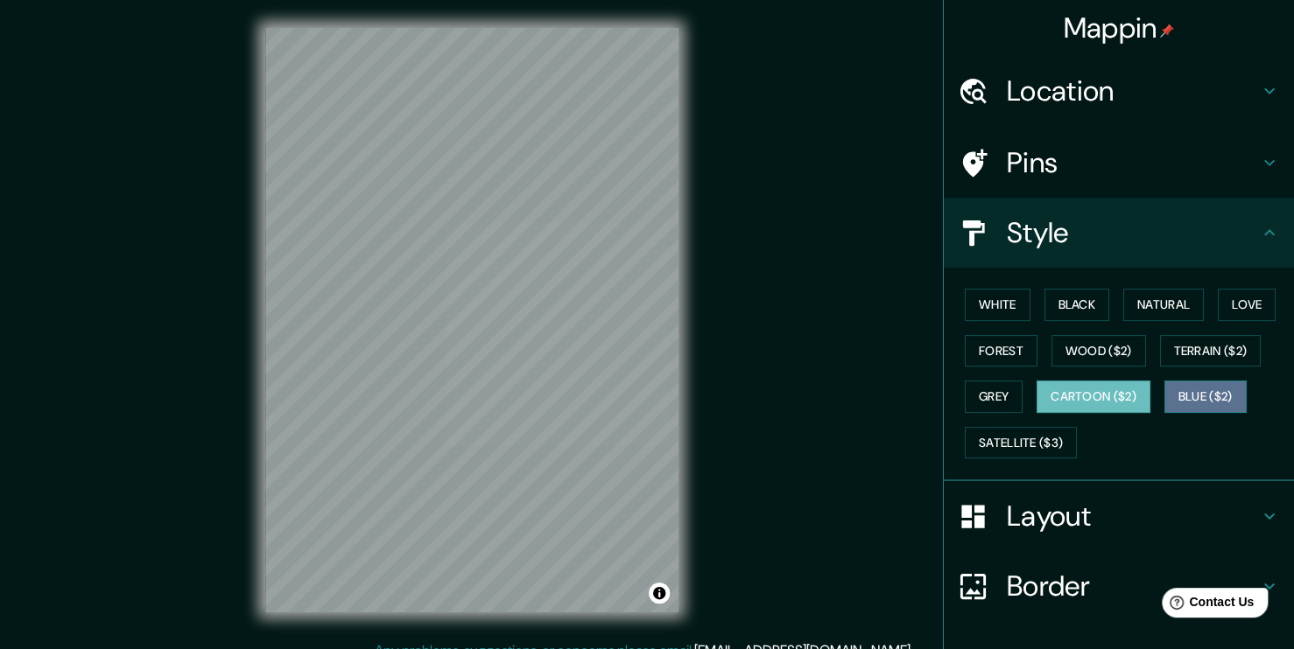
click at [1164, 394] on button "Blue ($2)" at bounding box center [1205, 397] width 82 height 32
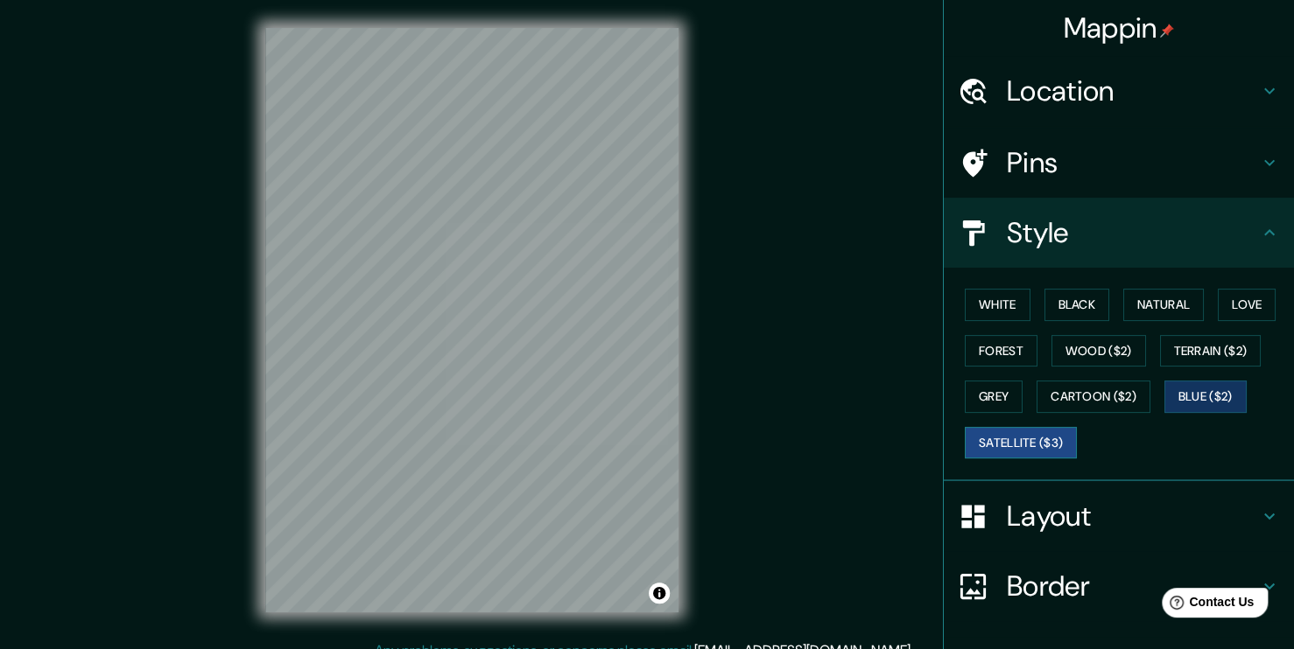
click at [1021, 434] on button "Satellite ($3)" at bounding box center [1021, 443] width 112 height 32
click at [1029, 183] on div "Pins" at bounding box center [1119, 163] width 350 height 70
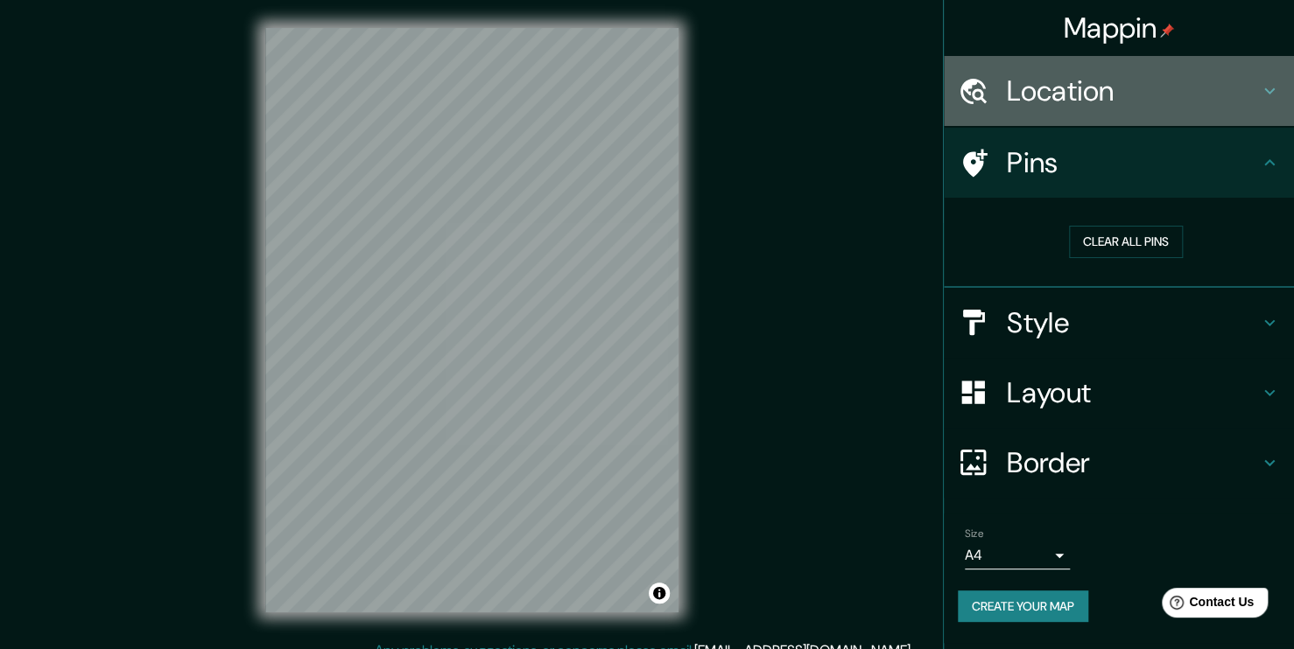
click at [1064, 75] on h4 "Location" at bounding box center [1133, 91] width 252 height 35
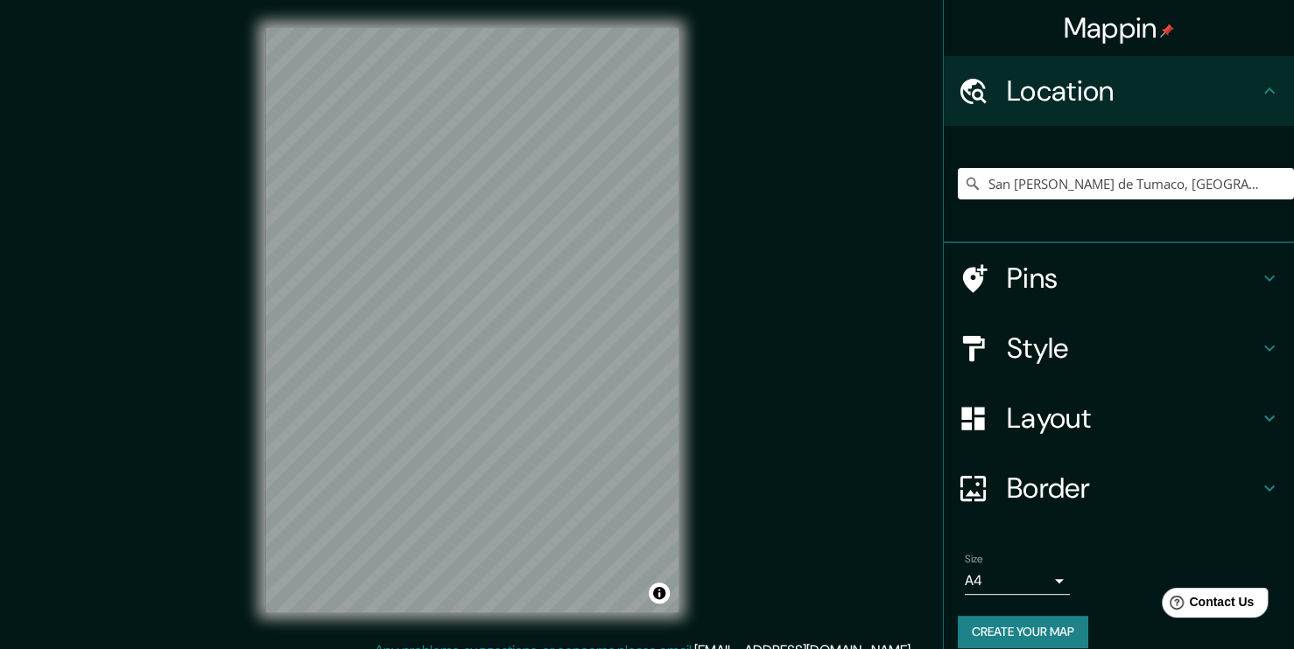
click at [1045, 363] on h4 "Style" at bounding box center [1133, 348] width 252 height 35
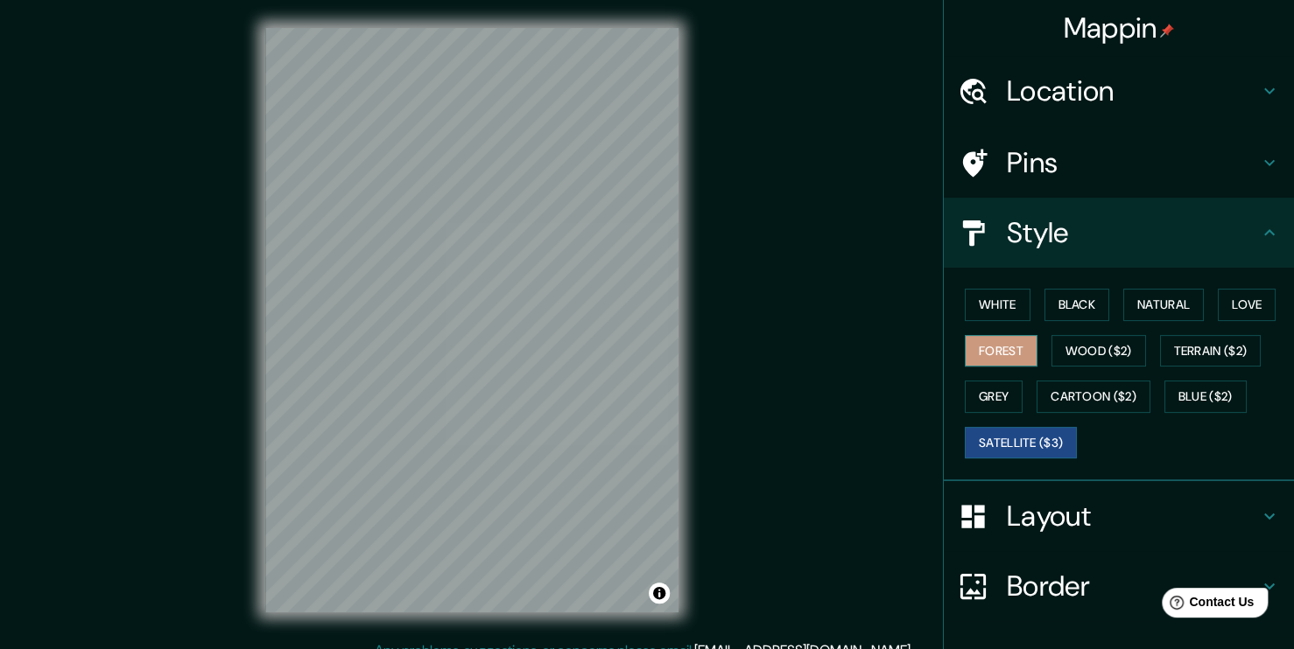
click at [997, 362] on button "Forest" at bounding box center [1001, 351] width 73 height 32
click at [994, 312] on button "White" at bounding box center [998, 305] width 66 height 32
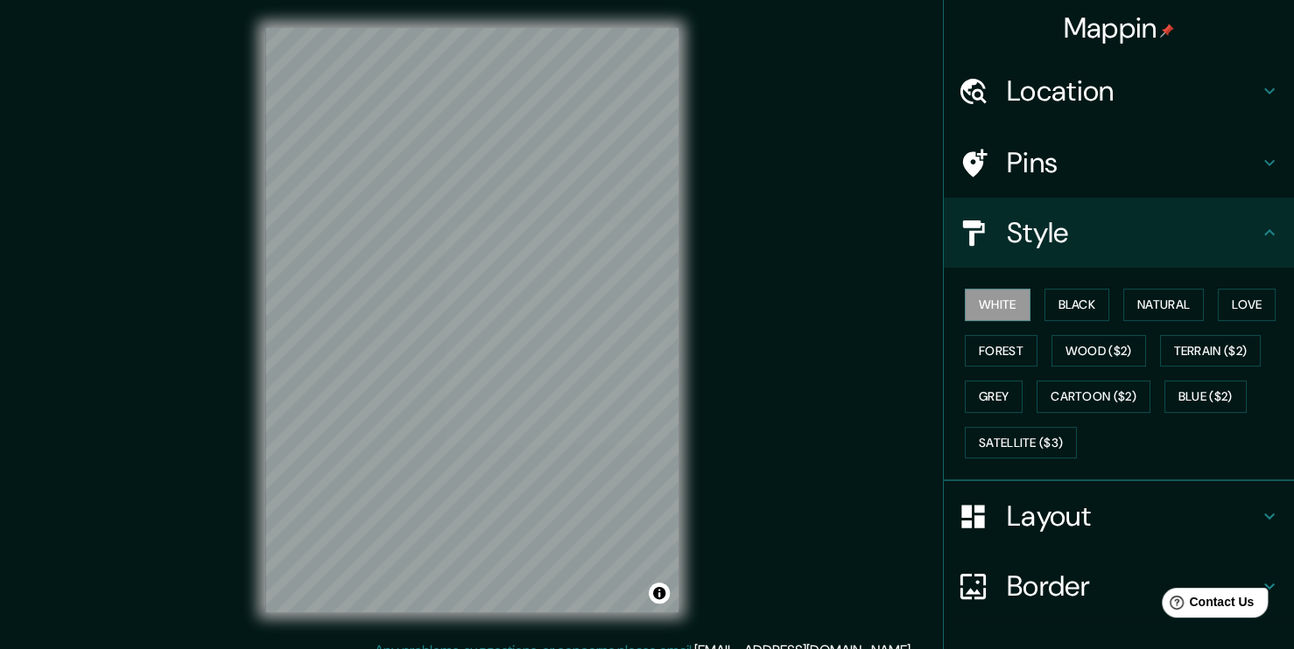
click at [713, 180] on div "Mappin Location San Andrés de Tumaco, Nariño, Colombia Pins Style White Black N…" at bounding box center [647, 334] width 1294 height 669
click at [691, 499] on div "© Mapbox © OpenStreetMap Improve this map" at bounding box center [471, 320] width 469 height 641
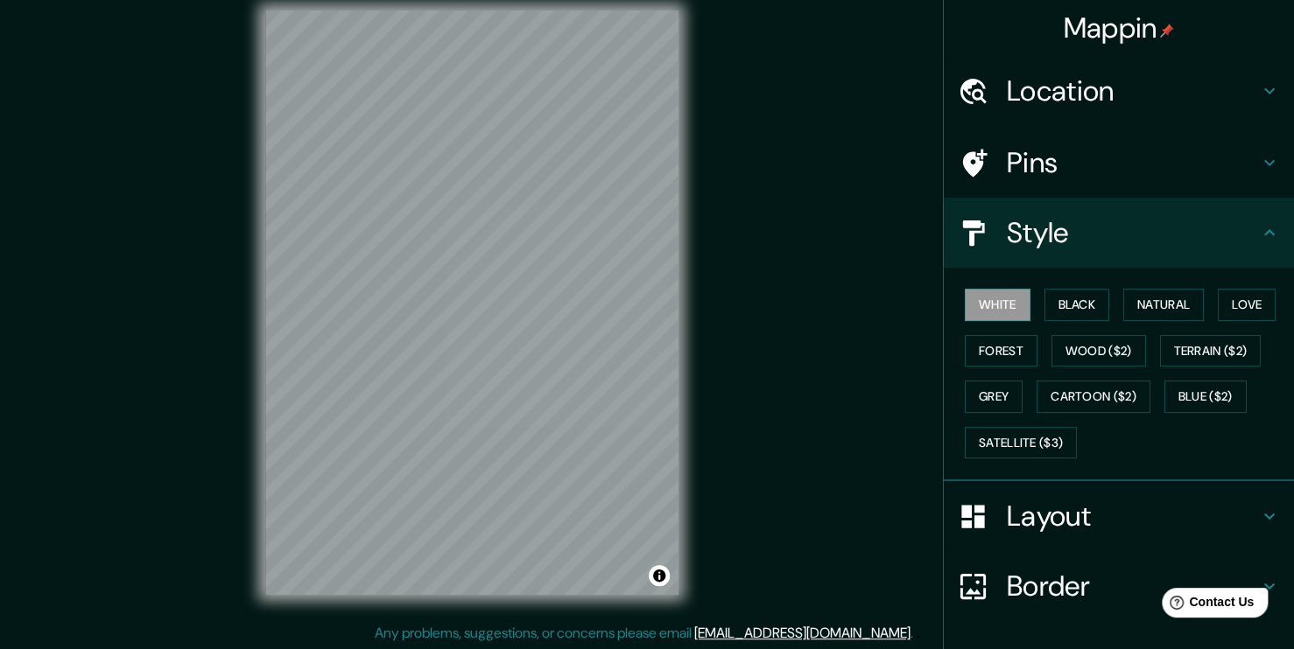
scroll to position [18, 0]
